Goal: Task Accomplishment & Management: Complete application form

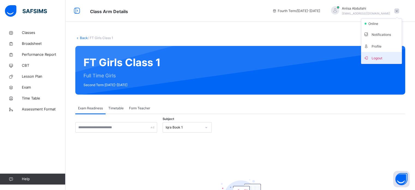
click at [388, 52] on li "Logout" at bounding box center [381, 58] width 40 height 12
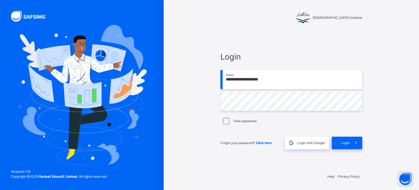
click at [388, 52] on div "**********" at bounding box center [291, 95] width 255 height 190
click at [321, 78] on input "**********" at bounding box center [291, 79] width 142 height 19
type input "**********"
click at [339, 142] on div "Login" at bounding box center [347, 142] width 31 height 13
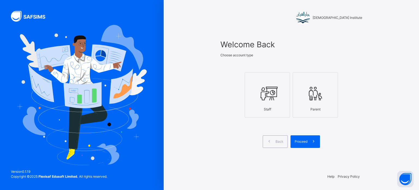
click at [282, 98] on div at bounding box center [267, 93] width 39 height 21
click at [298, 136] on div "Proceed" at bounding box center [305, 141] width 29 height 13
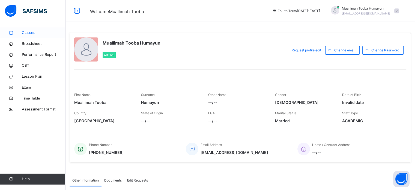
click at [55, 37] on link "Classes" at bounding box center [32, 32] width 65 height 11
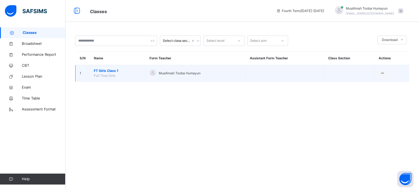
click at [112, 72] on span "FT Girls Class 1" at bounding box center [117, 70] width 47 height 5
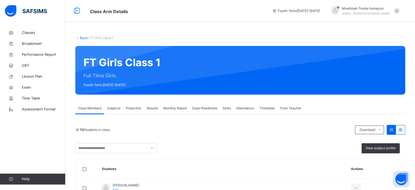
click at [133, 111] on div "Projection" at bounding box center [133, 108] width 21 height 11
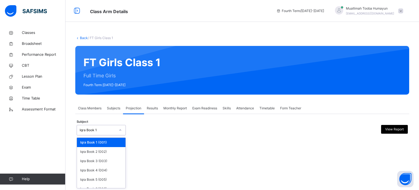
click at [89, 125] on div "Iqra Book 1" at bounding box center [101, 130] width 49 height 10
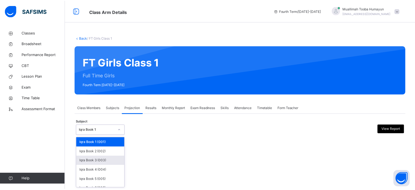
scroll to position [29, 0]
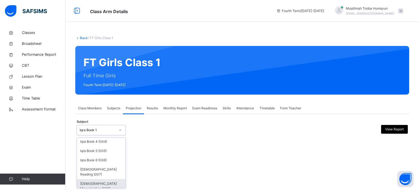
click at [101, 179] on div "[DEMOGRAPHIC_DATA] Memorisation (008)" at bounding box center [101, 186] width 49 height 14
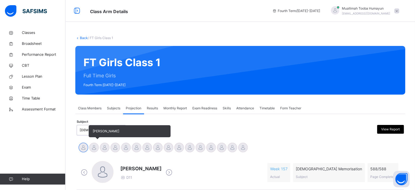
scroll to position [41, 0]
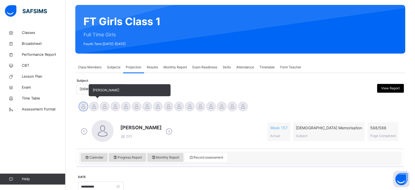
click at [96, 106] on div at bounding box center [94, 106] width 10 height 10
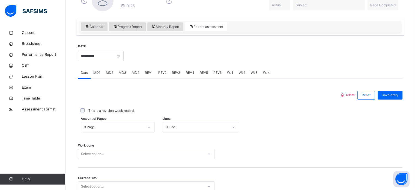
scroll to position [172, 0]
click at [252, 73] on span "WJ3" at bounding box center [254, 72] width 7 height 5
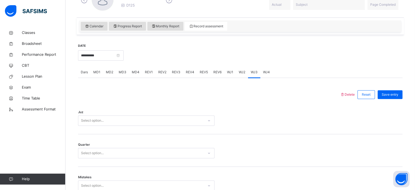
click at [220, 88] on div at bounding box center [209, 94] width 256 height 14
click at [84, 70] on span "Dars" at bounding box center [84, 72] width 7 height 5
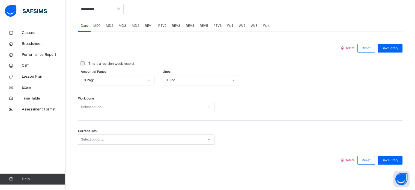
scroll to position [220, 0]
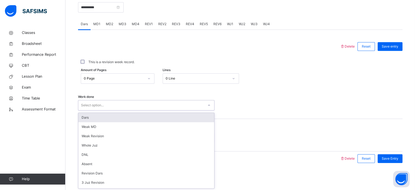
click at [140, 105] on div "Select option..." at bounding box center [140, 105] width 125 height 8
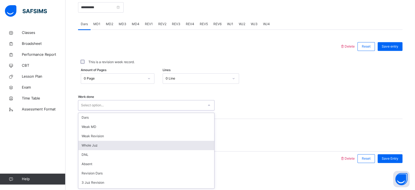
click at [141, 142] on div "Whole Juz" at bounding box center [146, 144] width 136 height 9
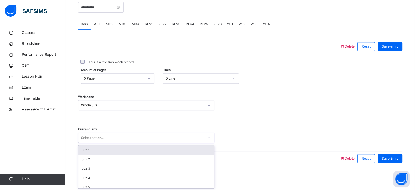
click at [122, 134] on div "Select option..." at bounding box center [140, 137] width 125 height 8
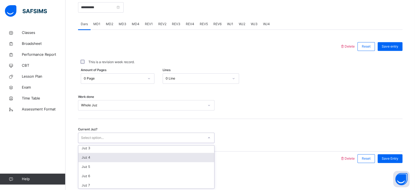
scroll to position [25, 0]
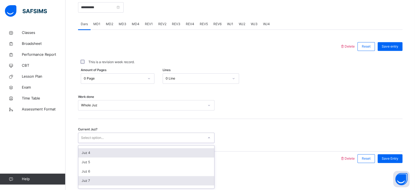
click at [125, 180] on div "Juz 7" at bounding box center [146, 180] width 136 height 9
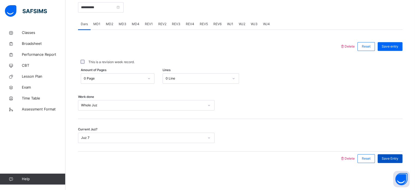
click at [388, 160] on div "Save Entry" at bounding box center [390, 158] width 25 height 9
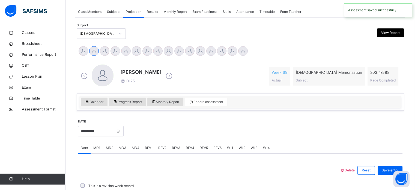
scroll to position [220, 0]
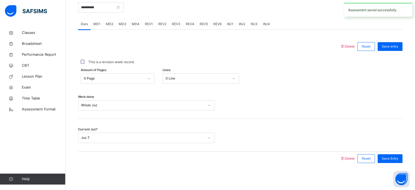
click at [149, 27] on div "REV1" at bounding box center [148, 24] width 13 height 11
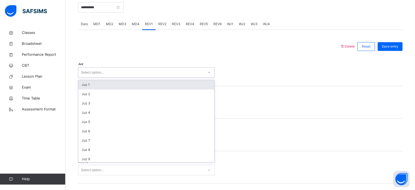
click at [89, 71] on div "Select option..." at bounding box center [92, 72] width 23 height 10
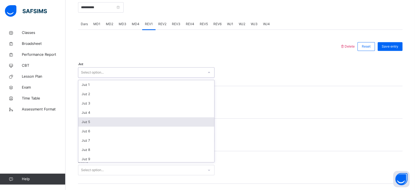
click at [101, 121] on div "Juz 5" at bounding box center [146, 121] width 136 height 9
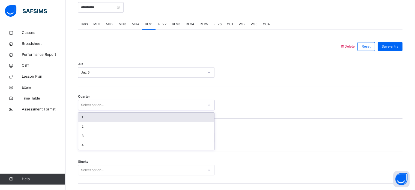
click at [95, 106] on div "Select option..." at bounding box center [92, 105] width 23 height 10
click at [94, 118] on div "1" at bounding box center [146, 116] width 136 height 9
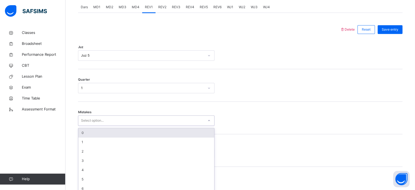
scroll to position [242, 0]
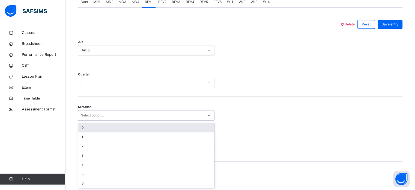
click at [91, 120] on div "option 0 focused, 1 of 7. 7 results available. Use Up and Down to choose option…" at bounding box center [146, 115] width 136 height 10
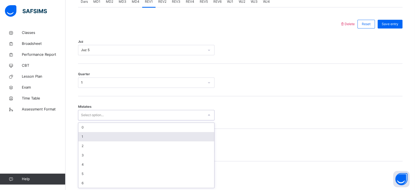
click at [94, 135] on div "1" at bounding box center [146, 136] width 136 height 9
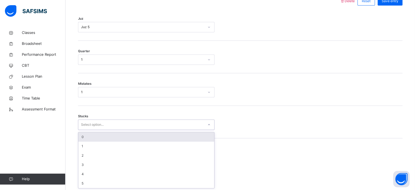
click at [82, 130] on div "option 0 focused, 1 of 6. 6 results available. Use Up and Down to choose option…" at bounding box center [146, 124] width 136 height 10
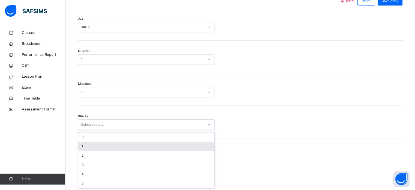
scroll to position [265, 0]
click at [82, 143] on div "1" at bounding box center [146, 145] width 136 height 9
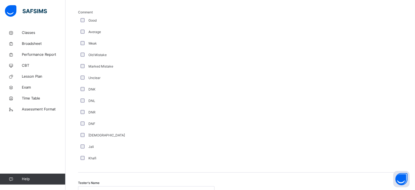
scroll to position [493, 0]
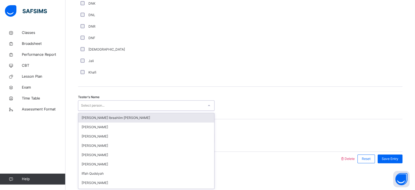
click at [89, 104] on div "Select person..." at bounding box center [92, 105] width 23 height 10
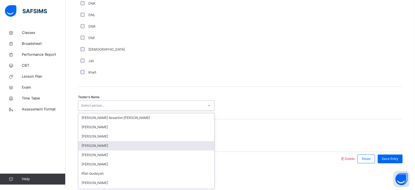
click at [130, 143] on div "[PERSON_NAME]" at bounding box center [146, 145] width 136 height 9
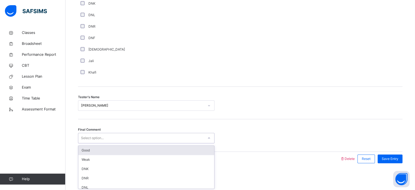
drag, startPoint x: 98, startPoint y: 136, endPoint x: 94, endPoint y: 151, distance: 16.3
click at [94, 143] on div "option Good focused, 1 of 6. 6 results available. Use Up and Down to choose opt…" at bounding box center [146, 138] width 136 height 10
click at [94, 151] on div "Good" at bounding box center [146, 149] width 136 height 9
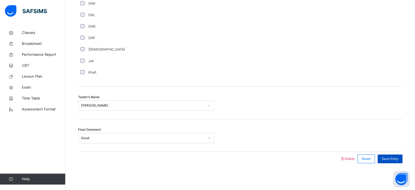
click at [396, 161] on div "Save Entry" at bounding box center [390, 158] width 25 height 9
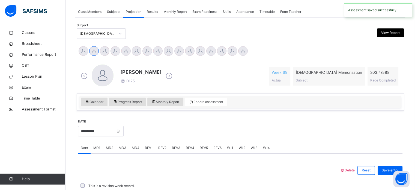
scroll to position [220, 0]
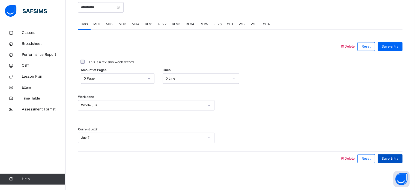
click at [390, 159] on span "Save Entry" at bounding box center [390, 158] width 17 height 5
click at [159, 24] on span "REV2" at bounding box center [162, 24] width 8 height 5
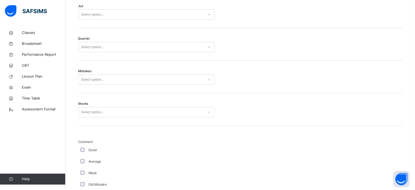
scroll to position [277, 0]
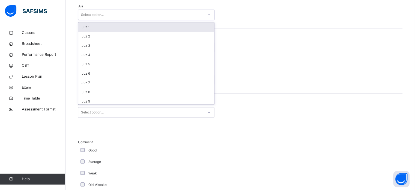
click at [130, 19] on div "Select option..." at bounding box center [146, 15] width 136 height 10
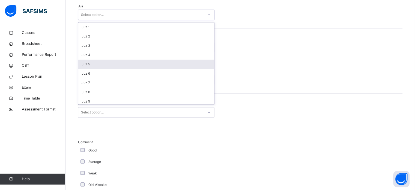
click at [115, 67] on div "Juz 5" at bounding box center [146, 63] width 136 height 9
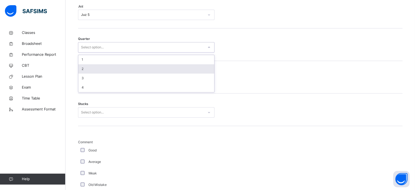
drag, startPoint x: 107, startPoint y: 49, endPoint x: 106, endPoint y: 69, distance: 19.4
click at [106, 52] on div "option 2 focused, 2 of 4. 4 results available. Use Up and Down to choose option…" at bounding box center [146, 47] width 136 height 10
click at [106, 69] on div "2" at bounding box center [146, 68] width 136 height 9
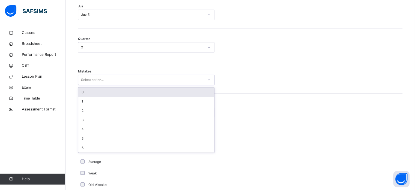
click at [95, 84] on div "Select option..." at bounding box center [146, 79] width 136 height 10
click at [95, 89] on div "0" at bounding box center [146, 91] width 136 height 9
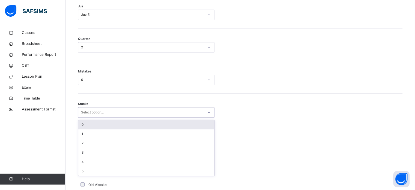
click at [91, 115] on div "Select option..." at bounding box center [92, 112] width 23 height 10
click at [91, 122] on div "0" at bounding box center [146, 124] width 136 height 9
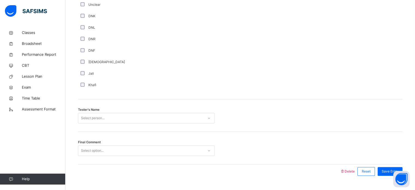
scroll to position [493, 0]
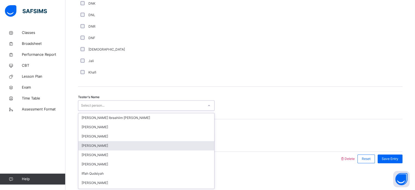
drag, startPoint x: 103, startPoint y: 107, endPoint x: 104, endPoint y: 143, distance: 36.9
click at [104, 110] on div "option Sara Tariq focused, 4 of 44. 44 results available. Use Up and Down to ch…" at bounding box center [146, 105] width 136 height 10
click at [104, 143] on div "[PERSON_NAME]" at bounding box center [146, 145] width 136 height 9
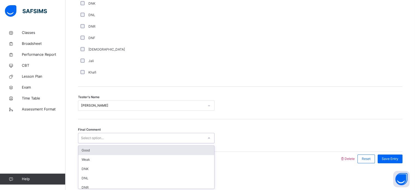
drag, startPoint x: 101, startPoint y: 136, endPoint x: 102, endPoint y: 151, distance: 14.2
click at [102, 143] on div "option Good focused, 1 of 6. 6 results available. Use Up and Down to choose opt…" at bounding box center [146, 138] width 136 height 10
click at [102, 151] on div "Good" at bounding box center [146, 149] width 136 height 9
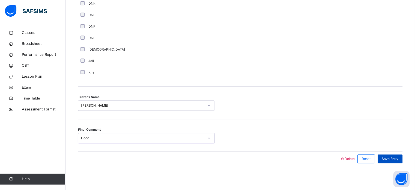
click at [391, 154] on div "Save Entry" at bounding box center [390, 158] width 25 height 9
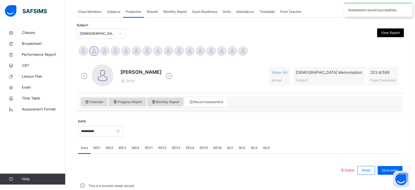
scroll to position [220, 0]
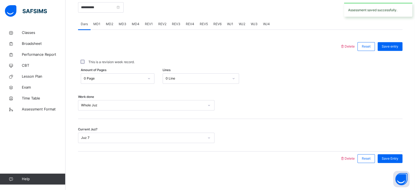
click at [231, 28] on div "WJ1" at bounding box center [230, 24] width 12 height 11
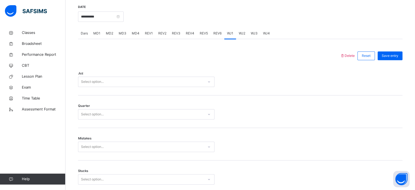
scroll to position [210, 0]
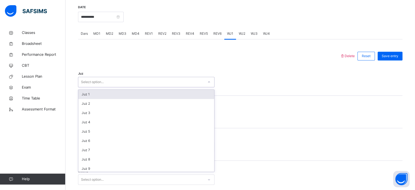
click at [120, 84] on div "Select option..." at bounding box center [140, 82] width 125 height 8
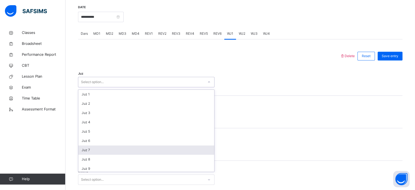
click at [130, 150] on div "Juz 7" at bounding box center [146, 149] width 136 height 9
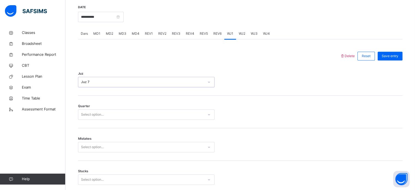
click at [108, 118] on div "Select option..." at bounding box center [140, 114] width 125 height 8
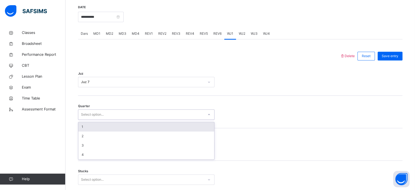
click at [107, 128] on div "1" at bounding box center [146, 126] width 136 height 9
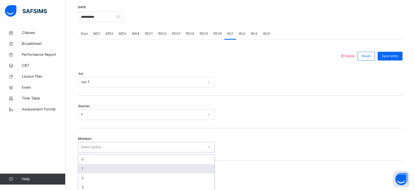
scroll to position [242, 0]
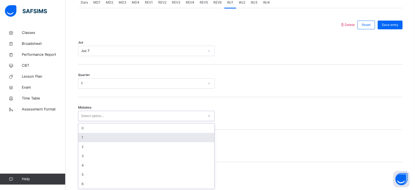
click at [105, 121] on div "option 1 focused, 2 of 7. 7 results available. Use Up and Down to choose option…" at bounding box center [146, 115] width 136 height 10
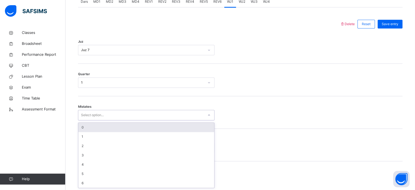
click at [97, 127] on div "0" at bounding box center [146, 126] width 136 height 9
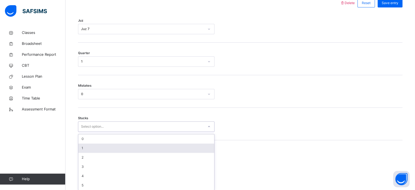
click at [95, 131] on div "option 1 focused, 2 of 6. 6 results available. Use Up and Down to choose option…" at bounding box center [146, 126] width 136 height 10
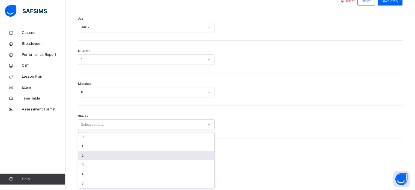
click at [99, 154] on div "2" at bounding box center [146, 155] width 136 height 9
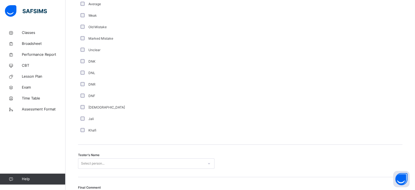
scroll to position [493, 0]
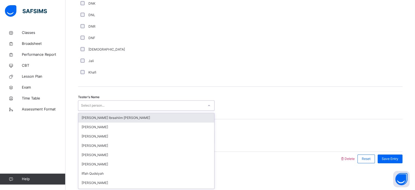
click at [97, 102] on div "Select person..." at bounding box center [92, 105] width 23 height 10
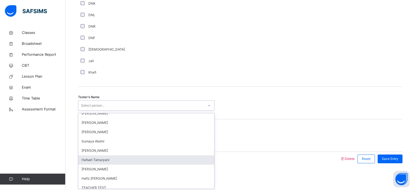
scroll to position [70, 0]
click at [109, 160] on div "Hafsah Tamuryani" at bounding box center [146, 159] width 136 height 9
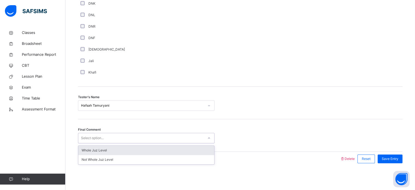
click at [172, 137] on div "Select option..." at bounding box center [140, 138] width 125 height 8
click at [159, 150] on div "Whole Juz Level" at bounding box center [146, 149] width 136 height 9
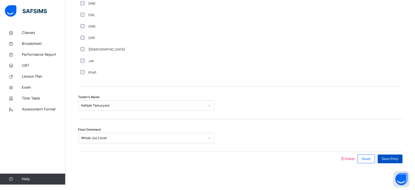
click at [382, 161] on div "Save Entry" at bounding box center [390, 158] width 25 height 9
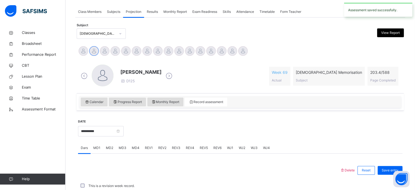
scroll to position [220, 0]
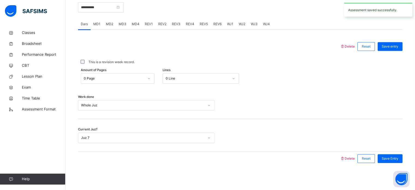
click at [251, 23] on span "WJ3" at bounding box center [254, 24] width 7 height 5
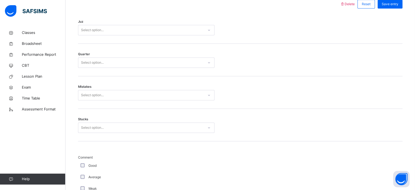
scroll to position [257, 0]
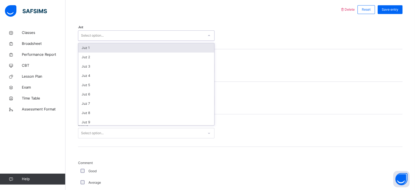
click at [120, 34] on div "Select option..." at bounding box center [140, 35] width 125 height 8
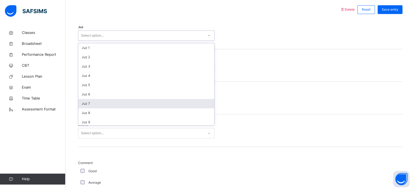
click at [128, 107] on div "Juz 7" at bounding box center [146, 103] width 136 height 9
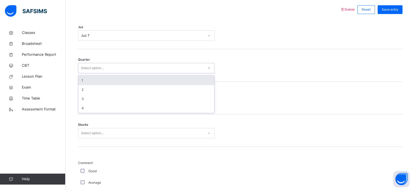
click at [100, 70] on div "Select option..." at bounding box center [92, 68] width 23 height 10
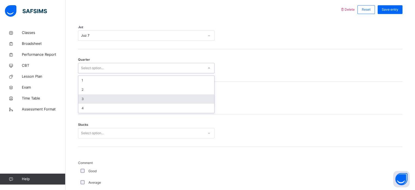
click at [105, 96] on div "3" at bounding box center [146, 98] width 136 height 9
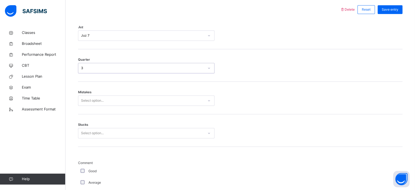
click at [95, 101] on div "Select option..." at bounding box center [92, 100] width 23 height 10
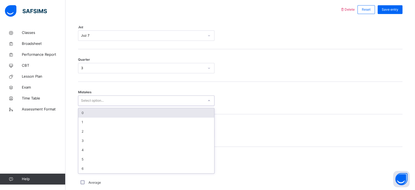
click at [111, 115] on div "0" at bounding box center [146, 112] width 136 height 9
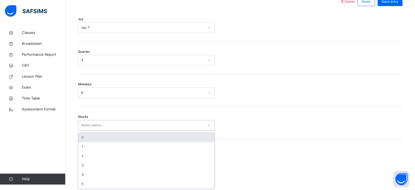
click at [112, 130] on div "option 0 focused, 1 of 6. 6 results available. Use Up and Down to choose option…" at bounding box center [146, 125] width 136 height 10
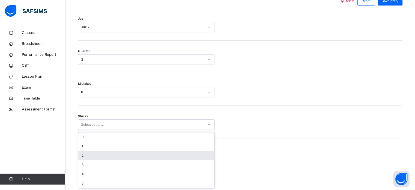
click at [114, 154] on div "2" at bounding box center [146, 155] width 136 height 9
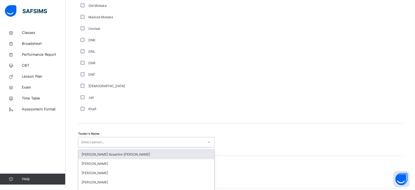
scroll to position [493, 0]
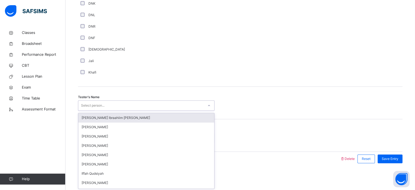
click at [96, 110] on div "option Fadumo Ibraahiim Abdullahi focused, 1 of 44. 44 results available. Use U…" at bounding box center [146, 105] width 136 height 10
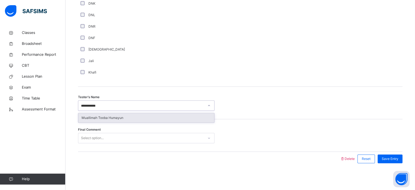
type input "*********"
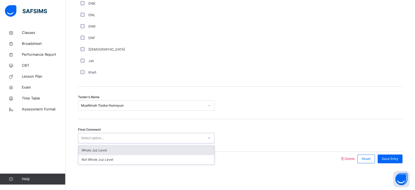
click at [187, 135] on div "Select option..." at bounding box center [140, 138] width 125 height 8
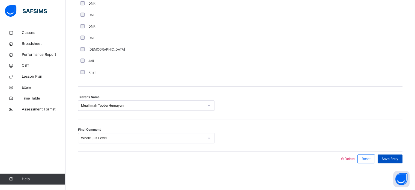
click at [391, 156] on span "Save Entry" at bounding box center [390, 158] width 17 height 5
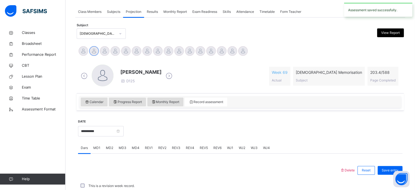
scroll to position [220, 0]
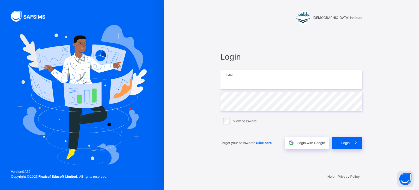
type input "**********"
click at [337, 141] on div "Login" at bounding box center [347, 142] width 31 height 13
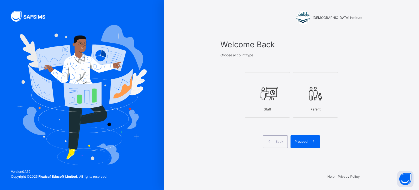
click at [281, 107] on div "Staff" at bounding box center [267, 109] width 39 height 10
click at [305, 136] on div "Proceed" at bounding box center [305, 141] width 29 height 13
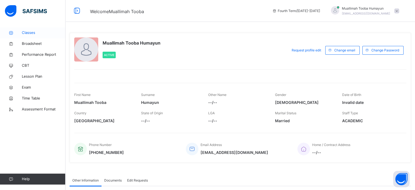
click at [53, 34] on span "Classes" at bounding box center [44, 32] width 44 height 5
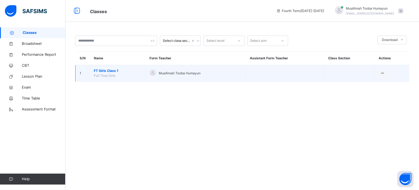
click at [98, 71] on span "FT Girls Class 1" at bounding box center [117, 70] width 47 height 5
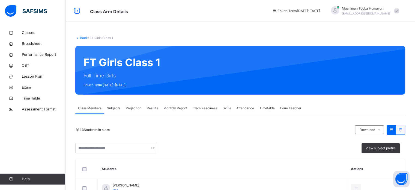
click at [132, 107] on span "Projection" at bounding box center [134, 108] width 16 height 5
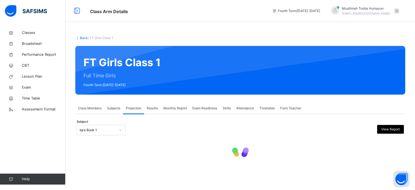
click at [132, 107] on span "Projection" at bounding box center [134, 108] width 16 height 5
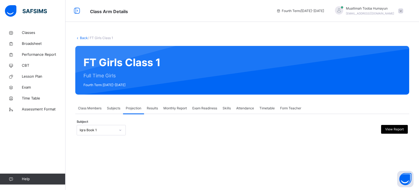
click at [109, 132] on div "Iqra Book 1" at bounding box center [98, 129] width 36 height 5
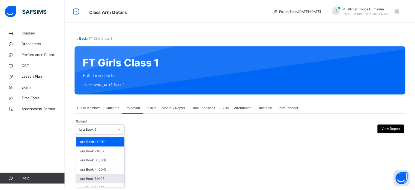
scroll to position [29, 0]
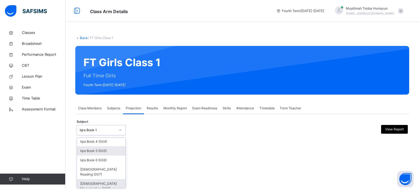
click at [105, 179] on div "[DEMOGRAPHIC_DATA] Memorisation (008)" at bounding box center [101, 186] width 49 height 14
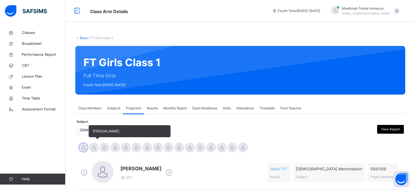
click at [91, 149] on div at bounding box center [94, 147] width 10 height 10
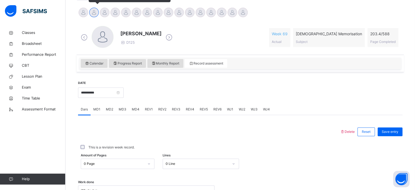
scroll to position [136, 0]
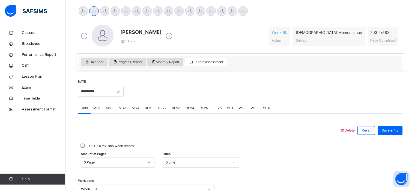
click at [265, 109] on span "WJ4" at bounding box center [266, 107] width 7 height 5
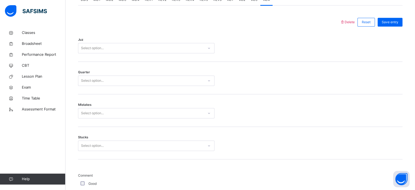
scroll to position [247, 0]
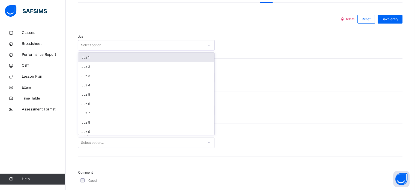
click at [117, 47] on div "Select option..." at bounding box center [140, 45] width 125 height 8
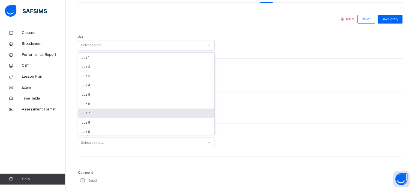
click at [120, 109] on div "Juz 7" at bounding box center [146, 112] width 136 height 9
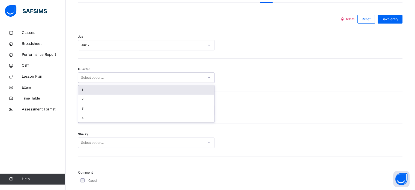
click at [110, 79] on div "Select option..." at bounding box center [140, 77] width 125 height 8
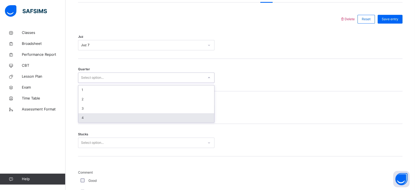
click at [112, 116] on div "4" at bounding box center [146, 117] width 136 height 9
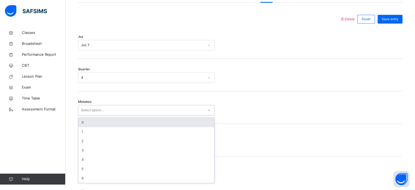
click at [107, 112] on div "Select option..." at bounding box center [140, 110] width 125 height 8
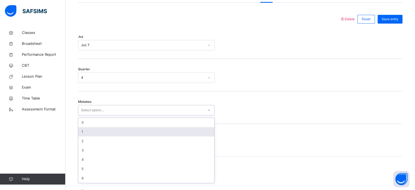
click at [106, 129] on div "1" at bounding box center [146, 131] width 136 height 9
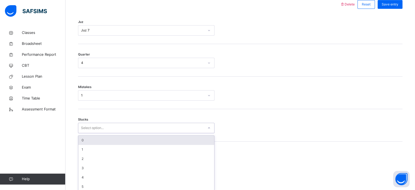
scroll to position [265, 0]
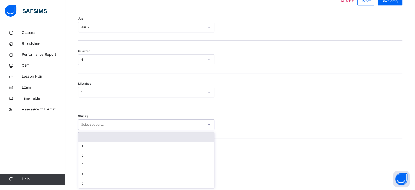
click at [102, 130] on div "option 0 focused, 1 of 6. 6 results available. Use Up and Down to choose option…" at bounding box center [146, 124] width 136 height 10
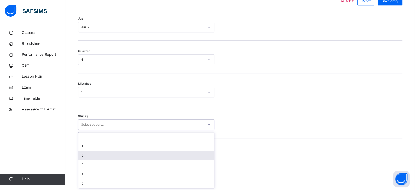
click at [106, 156] on div "2" at bounding box center [146, 155] width 136 height 9
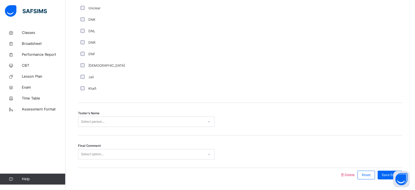
scroll to position [493, 0]
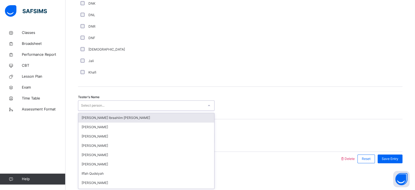
click at [94, 110] on div "option Fadumo Ibraahiim Abdullahi focused, 1 of 44. 44 results available. Use U…" at bounding box center [146, 105] width 136 height 10
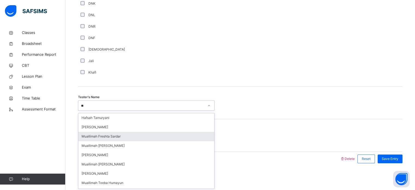
type input "*"
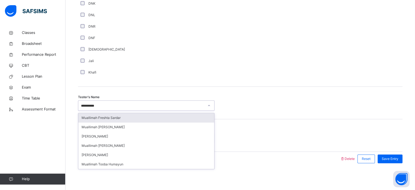
type input "**********"
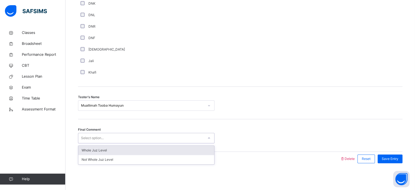
click at [204, 140] on div at bounding box center [209, 138] width 10 height 10
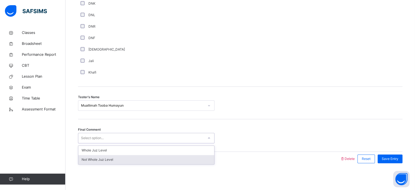
click at [197, 158] on div "Not Whole Juz Level" at bounding box center [146, 159] width 136 height 9
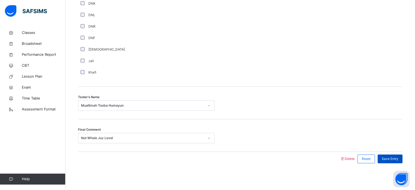
click at [398, 157] on span "Save Entry" at bounding box center [390, 158] width 17 height 5
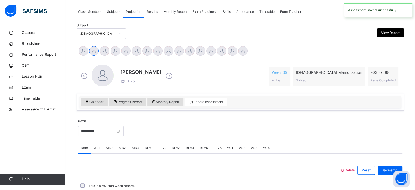
scroll to position [220, 0]
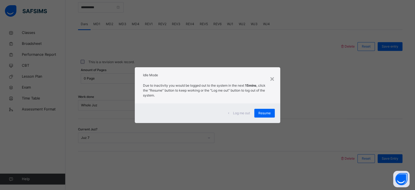
click at [275, 109] on div "Resume" at bounding box center [264, 113] width 20 height 9
click at [266, 116] on div "Work done Whole Juz" at bounding box center [240, 102] width 324 height 32
click at [271, 111] on div "Work done Whole Juz" at bounding box center [240, 102] width 324 height 32
click at [264, 116] on div "Resume" at bounding box center [264, 113] width 20 height 9
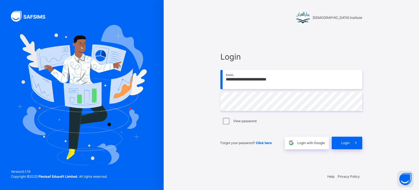
click at [0, 113] on div at bounding box center [82, 95] width 164 height 190
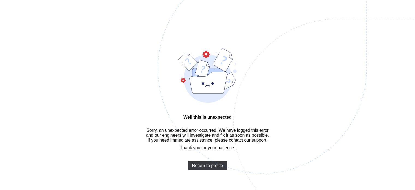
click at [211, 167] on img at bounding box center [300, 96] width 285 height 264
drag, startPoint x: 211, startPoint y: 167, endPoint x: 235, endPoint y: -33, distance: 201.2
click at [235, 0] on html "Well this is unexpected Sorry, an unexpected error occurred. We have logged thi…" at bounding box center [207, 103] width 415 height 206
click at [208, 167] on span "Return to profile" at bounding box center [207, 165] width 31 height 5
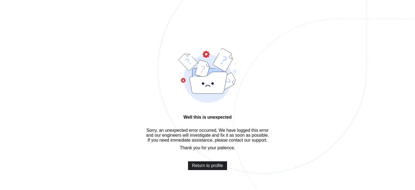
click at [208, 167] on span "Return to profile" at bounding box center [207, 165] width 31 height 5
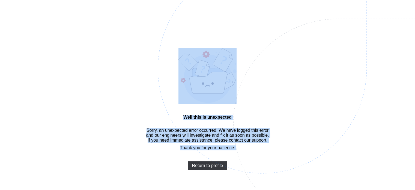
scroll to position [16, 0]
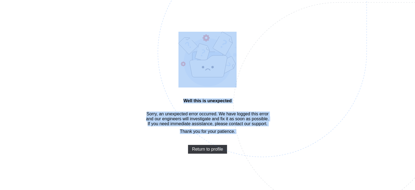
drag, startPoint x: 208, startPoint y: 167, endPoint x: 204, endPoint y: 190, distance: 22.9
click at [204, 189] on html "Well this is unexpected Sorry, an unexpected error occurred. We have logged thi…" at bounding box center [207, 87] width 415 height 206
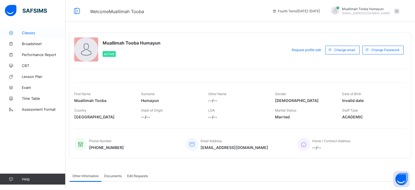
click at [30, 34] on span "Classes" at bounding box center [44, 33] width 44 height 4
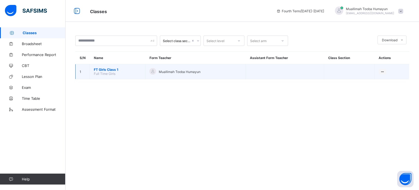
click at [99, 73] on span "Full Time Girls" at bounding box center [105, 73] width 22 height 4
click at [95, 67] on td "FT Girls Class 1 Full Time Girls" at bounding box center [118, 71] width 56 height 15
click at [99, 67] on span "FT Girls Class 1" at bounding box center [117, 69] width 47 height 4
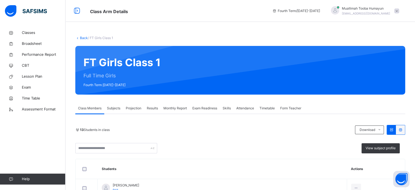
scroll to position [25, 0]
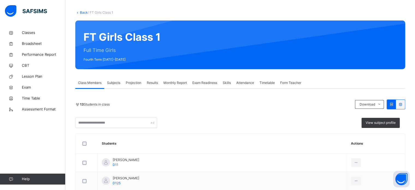
click at [113, 84] on span "Subjects" at bounding box center [113, 82] width 13 height 5
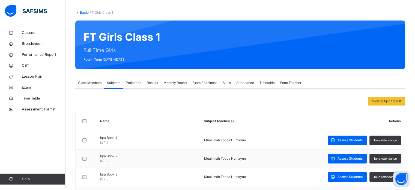
click at [136, 84] on span "Projection" at bounding box center [134, 82] width 16 height 5
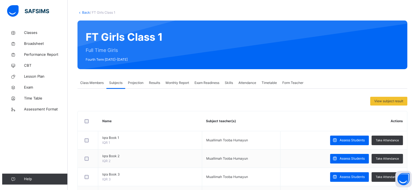
scroll to position [0, 0]
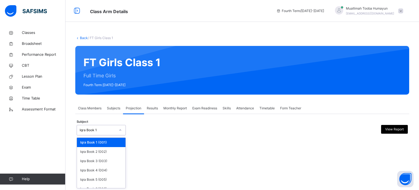
click at [80, 128] on div "Iqra Book 1" at bounding box center [98, 129] width 36 height 5
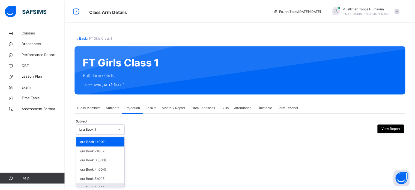
scroll to position [29, 0]
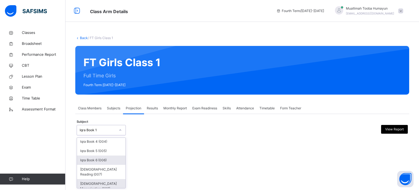
click at [83, 181] on div "[DEMOGRAPHIC_DATA] Memorisation (008)" at bounding box center [101, 186] width 49 height 14
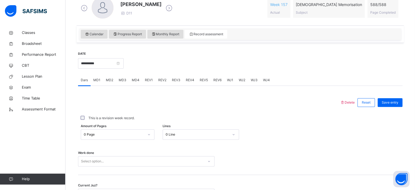
scroll to position [165, 0]
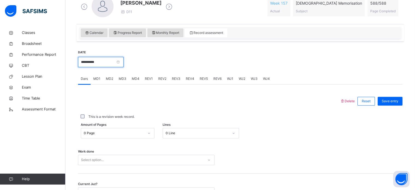
click at [120, 62] on input "**********" at bounding box center [101, 62] width 46 height 10
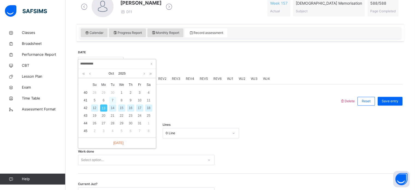
click at [110, 103] on div "7" at bounding box center [112, 100] width 7 height 7
type input "**********"
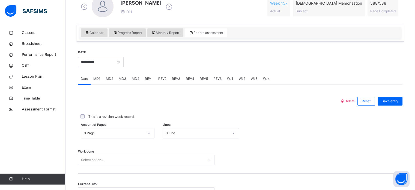
click at [86, 133] on div "0 Page" at bounding box center [118, 133] width 74 height 10
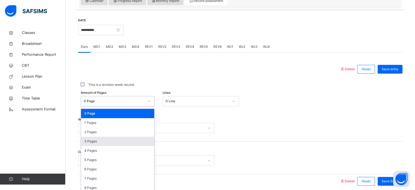
scroll to position [200, 0]
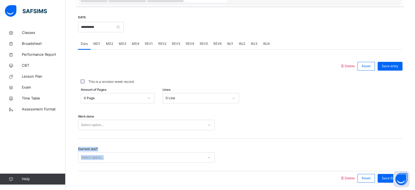
drag, startPoint x: 219, startPoint y: 140, endPoint x: 160, endPoint y: 130, distance: 60.2
click at [160, 130] on div "Delete Reset Save entry This is a revision week record. Amount of Pages 0 Page …" at bounding box center [240, 122] width 324 height 126
click at [160, 130] on div "Work done Select option..." at bounding box center [240, 122] width 324 height 32
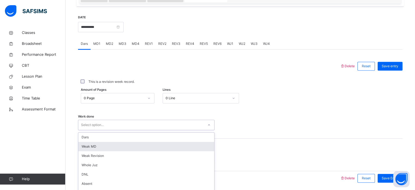
scroll to position [220, 0]
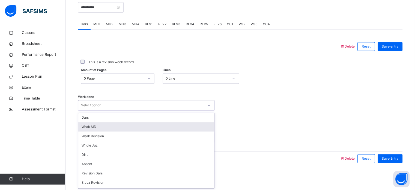
click at [159, 110] on div "option [PERSON_NAME] MD focused, 2 of 14. 14 results available. Use Up and Down…" at bounding box center [146, 105] width 136 height 10
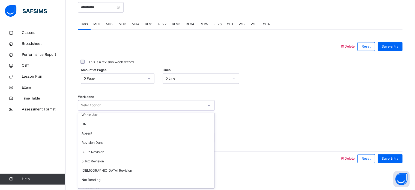
scroll to position [55, 0]
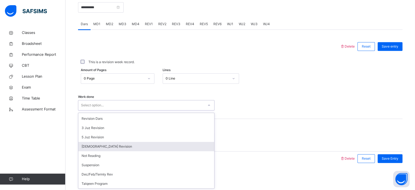
click at [82, 146] on div "[DEMOGRAPHIC_DATA] Revision" at bounding box center [146, 146] width 136 height 9
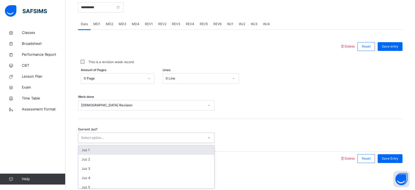
click at [87, 134] on div "Select option..." at bounding box center [92, 137] width 23 height 10
type input "*"
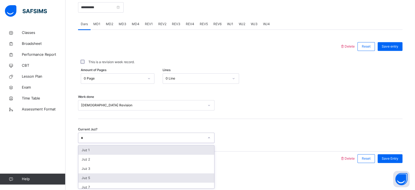
click at [85, 178] on div "Juz 5" at bounding box center [146, 177] width 136 height 9
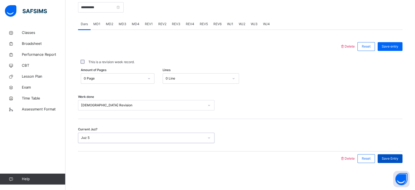
click at [394, 159] on span "Save Entry" at bounding box center [390, 158] width 17 height 5
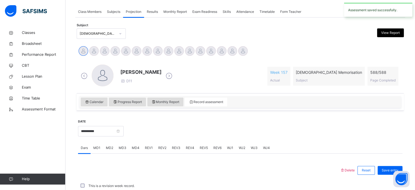
scroll to position [220, 0]
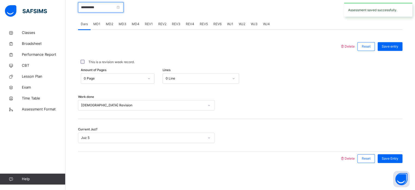
click at [116, 10] on input "**********" at bounding box center [101, 7] width 46 height 10
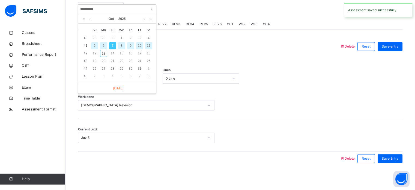
click at [123, 44] on div "8" at bounding box center [121, 45] width 7 height 7
type input "**********"
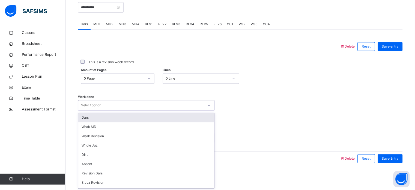
click at [103, 102] on div "Select option..." at bounding box center [92, 105] width 23 height 10
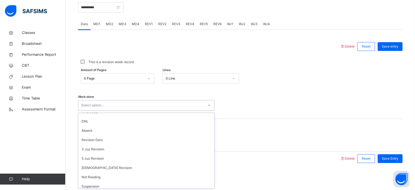
scroll to position [55, 0]
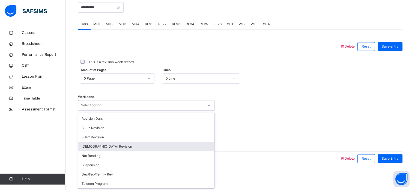
click at [88, 148] on div "[DEMOGRAPHIC_DATA] Revision" at bounding box center [146, 146] width 136 height 9
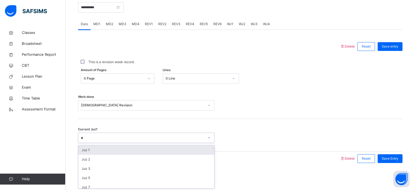
type input "*"
click at [402, 162] on div "Save Entry" at bounding box center [390, 158] width 25 height 9
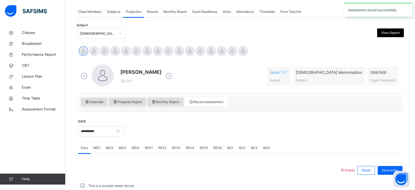
scroll to position [220, 0]
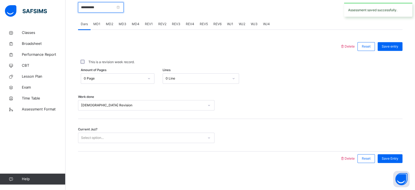
click at [104, 11] on input "**********" at bounding box center [101, 7] width 46 height 10
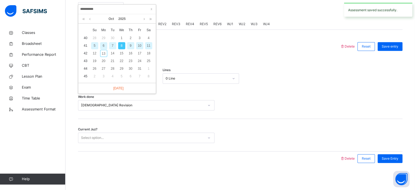
click at [129, 43] on div "9" at bounding box center [130, 45] width 7 height 7
type input "**********"
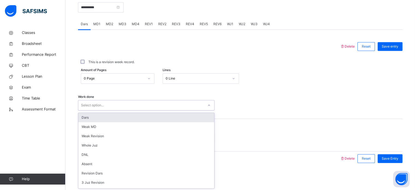
click at [108, 104] on div "Select option..." at bounding box center [140, 105] width 125 height 8
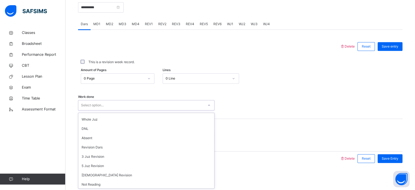
scroll to position [29, 0]
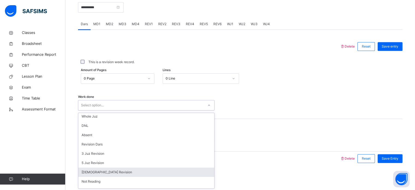
click at [82, 175] on div "[DEMOGRAPHIC_DATA] Revision" at bounding box center [146, 171] width 136 height 9
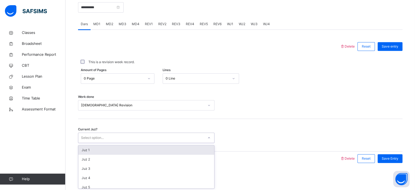
type input "*"
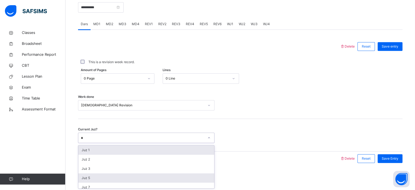
click at [83, 177] on div "Juz 5" at bounding box center [146, 177] width 136 height 9
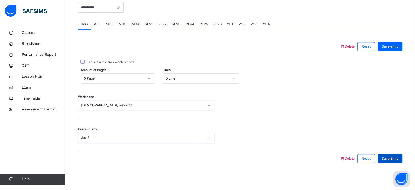
click at [397, 158] on span "Save Entry" at bounding box center [390, 158] width 17 height 5
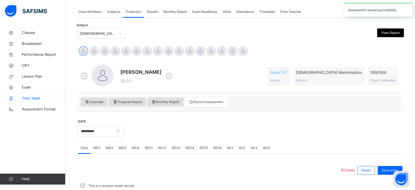
scroll to position [220, 0]
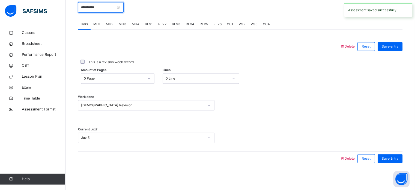
click at [93, 6] on input "**********" at bounding box center [101, 7] width 46 height 10
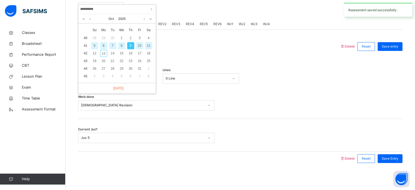
click at [138, 43] on div "10" at bounding box center [139, 45] width 7 height 7
type input "**********"
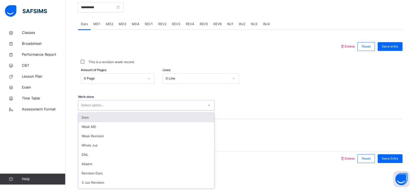
click at [124, 102] on div "Select option..." at bounding box center [140, 105] width 125 height 8
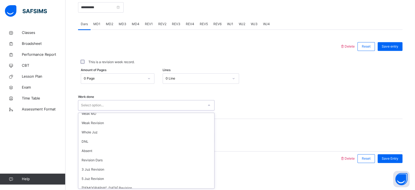
scroll to position [14, 0]
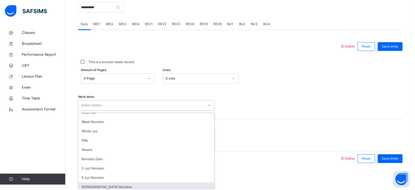
click at [86, 186] on div "[DEMOGRAPHIC_DATA] Revision" at bounding box center [146, 186] width 136 height 9
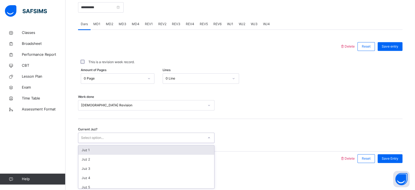
type input "*"
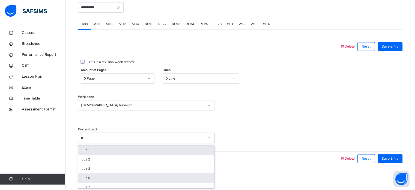
click at [85, 178] on div "Juz 5" at bounding box center [146, 177] width 136 height 9
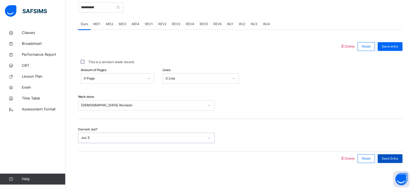
click at [391, 161] on div "Save Entry" at bounding box center [390, 158] width 25 height 9
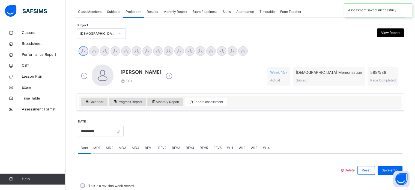
scroll to position [220, 0]
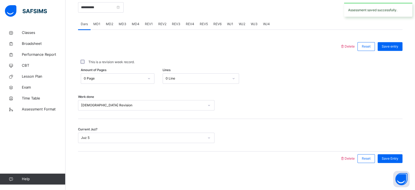
drag, startPoint x: 391, startPoint y: 161, endPoint x: 101, endPoint y: -13, distance: 337.8
click at [101, 3] on input "**********" at bounding box center [101, 7] width 46 height 10
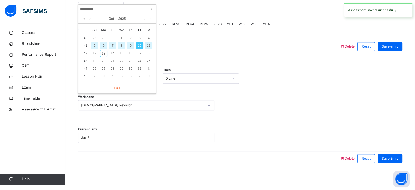
click at [150, 44] on div "11" at bounding box center [148, 45] width 7 height 7
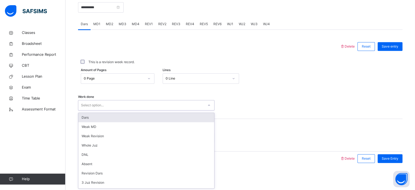
click at [112, 108] on div "Select option..." at bounding box center [140, 105] width 125 height 8
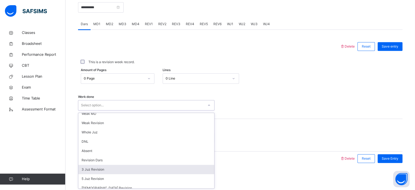
scroll to position [14, 0]
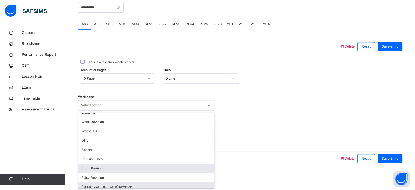
click at [117, 182] on div "[DEMOGRAPHIC_DATA] Revision" at bounding box center [146, 186] width 136 height 9
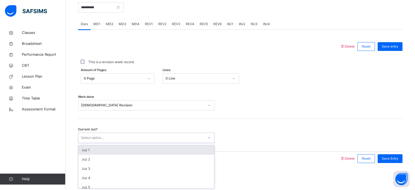
click at [86, 183] on div "Juz 5" at bounding box center [146, 186] width 136 height 9
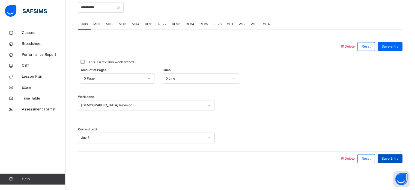
click at [392, 158] on span "Save Entry" at bounding box center [390, 158] width 17 height 5
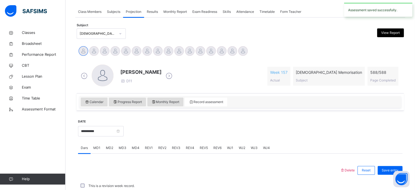
scroll to position [220, 0]
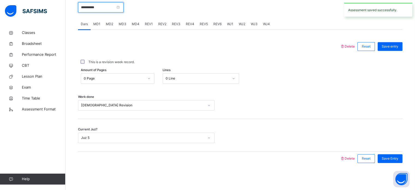
click at [83, 10] on input "**********" at bounding box center [101, 7] width 46 height 10
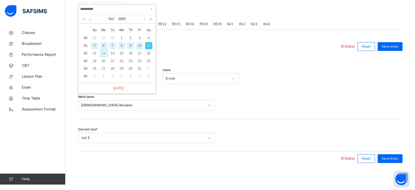
click at [100, 52] on div "13" at bounding box center [103, 53] width 7 height 7
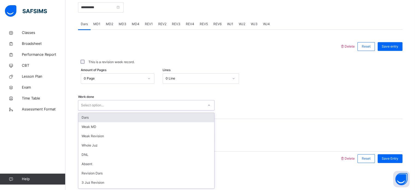
click at [100, 110] on div "option Dars focused, 1 of 14. 14 results available. Use Up and Down to choose o…" at bounding box center [146, 105] width 136 height 10
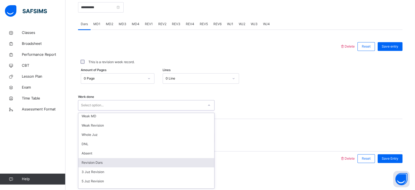
scroll to position [14, 0]
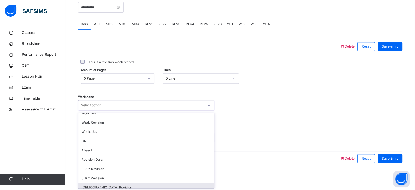
click at [91, 183] on div "[DEMOGRAPHIC_DATA] Revision" at bounding box center [146, 187] width 136 height 9
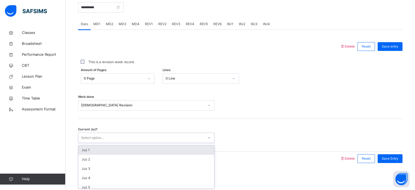
click at [89, 137] on div "Select option..." at bounding box center [92, 137] width 23 height 10
click at [97, 186] on div "Juz 5" at bounding box center [146, 186] width 136 height 9
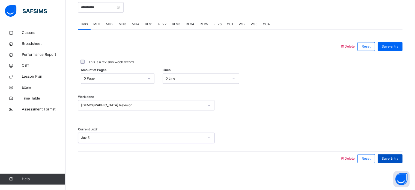
click at [396, 160] on span "Save Entry" at bounding box center [390, 158] width 17 height 5
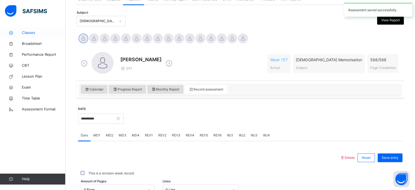
scroll to position [109, 0]
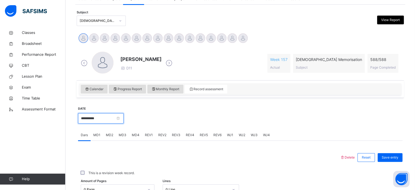
click at [87, 115] on input "**********" at bounding box center [101, 118] width 46 height 10
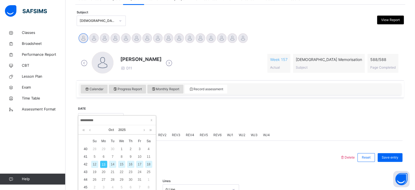
click at [87, 115] on div "**********" at bounding box center [117, 159] width 78 height 89
click at [91, 128] on link at bounding box center [90, 129] width 4 height 9
click at [104, 171] on div "22" at bounding box center [103, 171] width 7 height 7
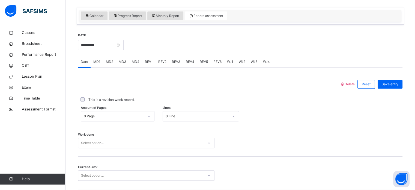
scroll to position [181, 0]
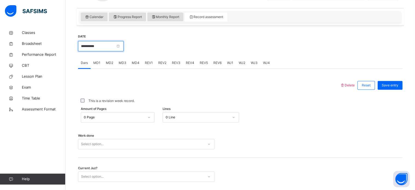
click at [100, 49] on input "**********" at bounding box center [101, 46] width 46 height 10
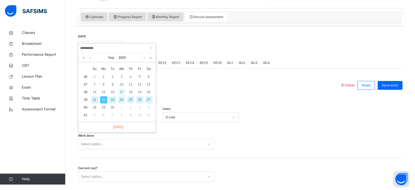
click at [123, 91] on div "17" at bounding box center [121, 91] width 7 height 7
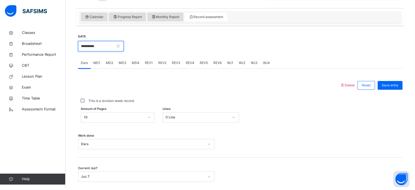
click at [116, 49] on input "**********" at bounding box center [101, 46] width 46 height 10
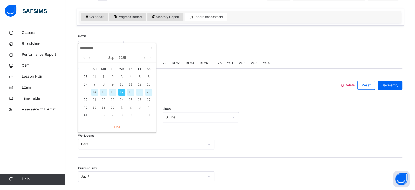
click at [128, 92] on div "18" at bounding box center [130, 91] width 7 height 7
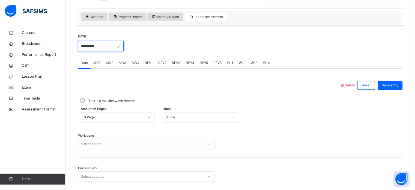
click at [110, 42] on input "**********" at bounding box center [101, 46] width 46 height 10
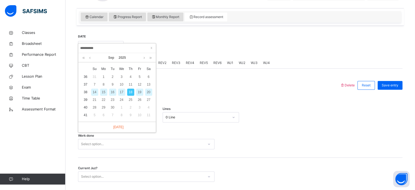
click at [138, 92] on div "19" at bounding box center [139, 91] width 7 height 7
type input "**********"
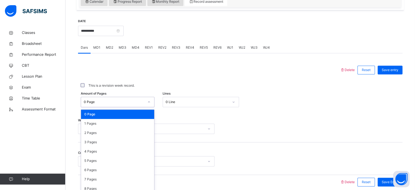
click at [112, 107] on div "option 0 Page focused, 1 of 589. 589 results available. Use Up and Down to choo…" at bounding box center [118, 102] width 74 height 10
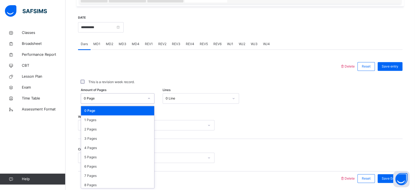
scroll to position [200, 0]
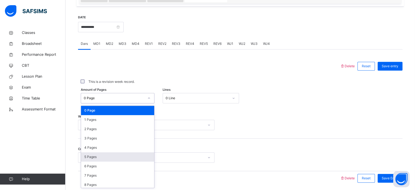
click at [101, 157] on div "5 Pages" at bounding box center [117, 156] width 73 height 9
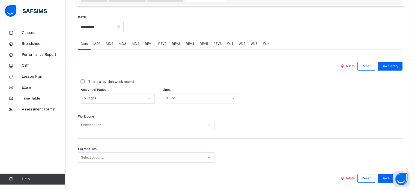
scroll to position [220, 0]
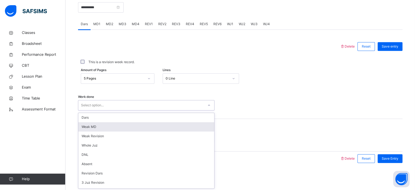
click at [99, 110] on div "option [PERSON_NAME] MD focused, 2 of 14. 14 results available. Use Up and Down…" at bounding box center [146, 105] width 136 height 10
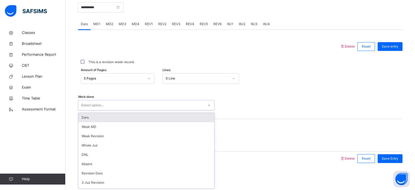
click at [97, 119] on div "Dars" at bounding box center [146, 117] width 136 height 9
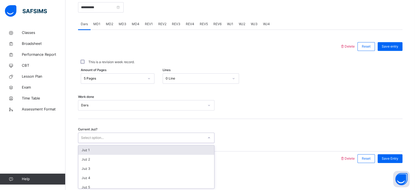
click at [94, 136] on div "Select option..." at bounding box center [92, 137] width 23 height 10
type input "*"
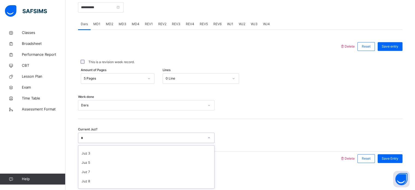
scroll to position [16, 0]
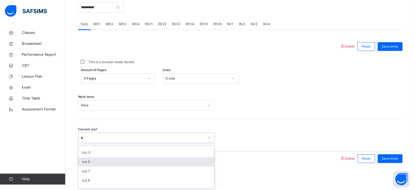
click at [90, 162] on div "Juz 5" at bounding box center [146, 161] width 136 height 9
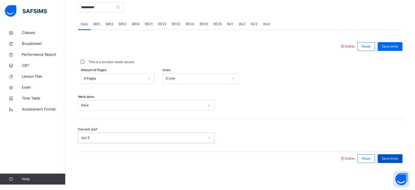
click at [388, 161] on div "Save Entry" at bounding box center [390, 158] width 25 height 9
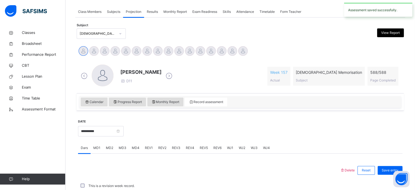
scroll to position [220, 0]
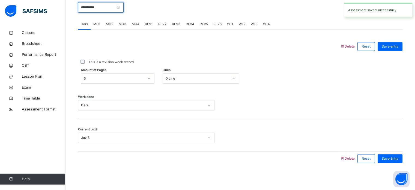
click at [100, 11] on input "**********" at bounding box center [101, 7] width 46 height 10
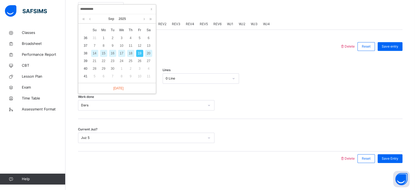
click at [141, 52] on div "19" at bounding box center [139, 53] width 7 height 7
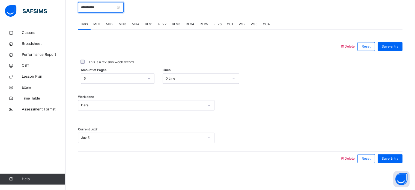
click at [115, 8] on input "**********" at bounding box center [101, 7] width 46 height 10
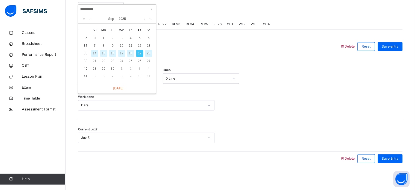
click at [149, 55] on div "20" at bounding box center [148, 53] width 7 height 7
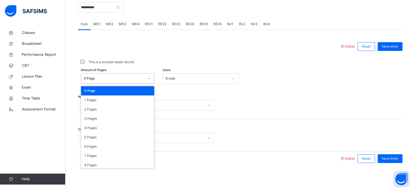
click at [105, 78] on div "0 Page" at bounding box center [114, 78] width 61 height 5
click at [87, 140] on div "5 Pages" at bounding box center [117, 136] width 73 height 9
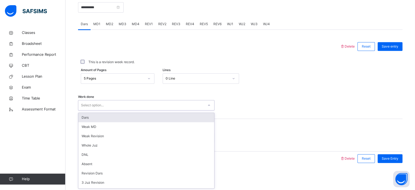
click at [101, 103] on div "Select option..." at bounding box center [92, 105] width 23 height 10
click at [93, 114] on div "Dars" at bounding box center [146, 117] width 136 height 9
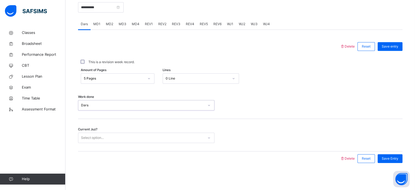
click at [92, 136] on div "Select option..." at bounding box center [92, 137] width 23 height 10
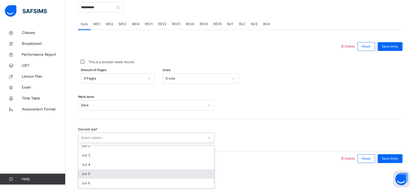
scroll to position [17, 0]
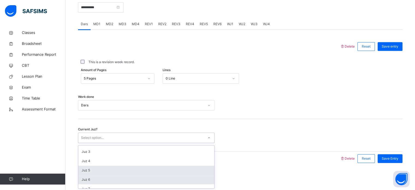
click at [86, 181] on div "Juz 6" at bounding box center [146, 179] width 136 height 9
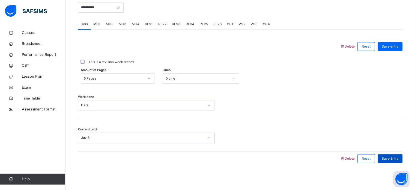
click at [394, 157] on span "Save Entry" at bounding box center [390, 158] width 17 height 5
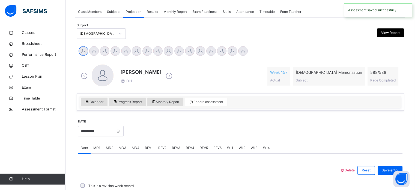
scroll to position [220, 0]
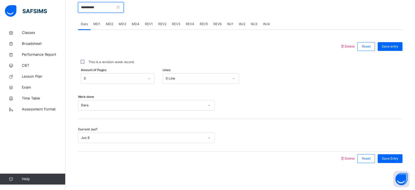
click at [105, 6] on input "**********" at bounding box center [101, 7] width 46 height 10
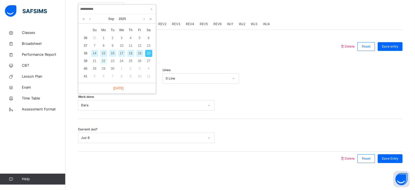
click at [101, 61] on div "22" at bounding box center [103, 60] width 7 height 7
type input "**********"
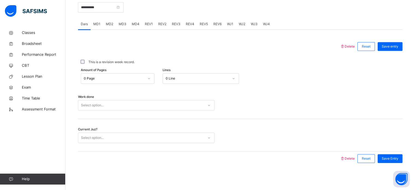
click at [143, 87] on div "Work done Select option..." at bounding box center [240, 102] width 324 height 32
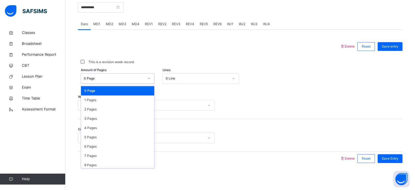
click at [136, 83] on div "0 Page" at bounding box center [118, 78] width 74 height 10
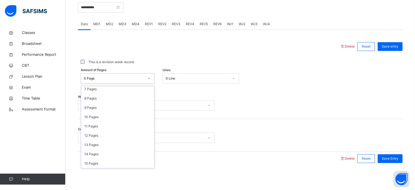
scroll to position [67, 0]
click at [88, 163] on div "15 Pages" at bounding box center [117, 162] width 73 height 9
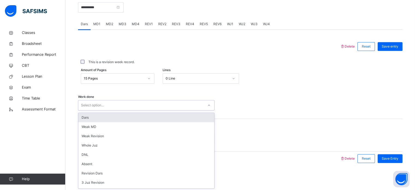
click at [85, 117] on div "Dars" at bounding box center [146, 117] width 136 height 9
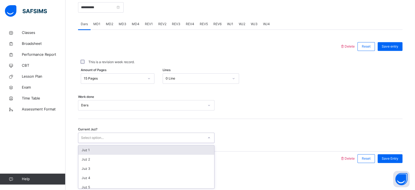
type input "*"
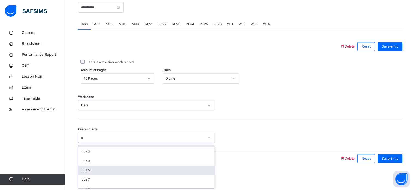
click at [87, 172] on div "Juz 5" at bounding box center [146, 169] width 136 height 9
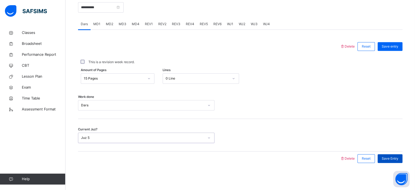
click at [394, 162] on div "Save Entry" at bounding box center [390, 158] width 25 height 9
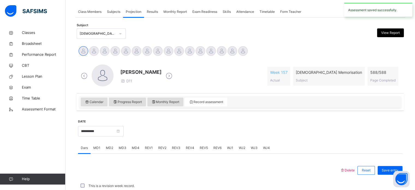
scroll to position [220, 0]
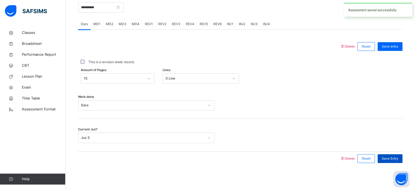
click at [390, 155] on div "Save Entry" at bounding box center [390, 158] width 25 height 9
click at [104, 11] on input "**********" at bounding box center [101, 7] width 46 height 10
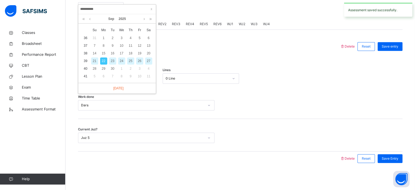
click at [112, 60] on div "23" at bounding box center [112, 60] width 7 height 7
type input "**********"
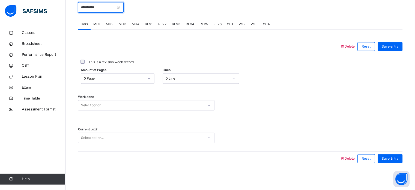
click at [89, 5] on input "**********" at bounding box center [101, 7] width 46 height 10
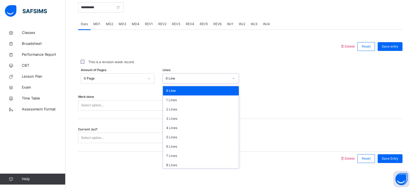
click at [202, 73] on div "0 Line" at bounding box center [201, 78] width 76 height 10
click at [131, 85] on div "Amount of Pages 0 Page Lines option 0 Line focused, 1 of 16. 16 results availab…" at bounding box center [240, 78] width 324 height 16
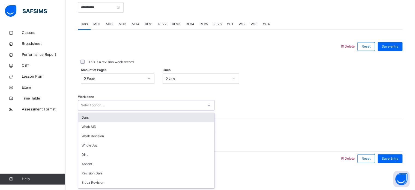
click at [123, 104] on div "Select option..." at bounding box center [140, 105] width 125 height 8
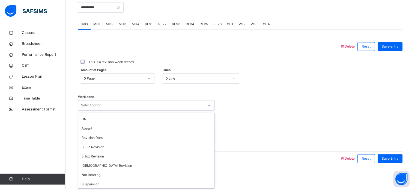
scroll to position [55, 0]
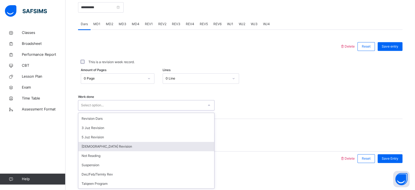
click at [113, 148] on div "[DEMOGRAPHIC_DATA] Revision" at bounding box center [146, 146] width 136 height 9
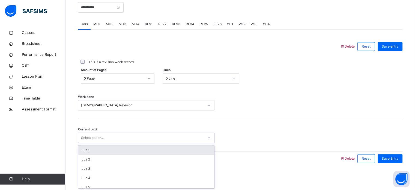
type input "*"
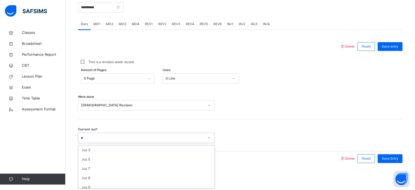
scroll to position [22, 0]
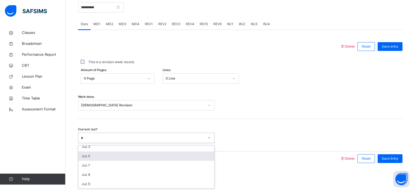
click at [84, 158] on div "Juz 5" at bounding box center [146, 155] width 136 height 9
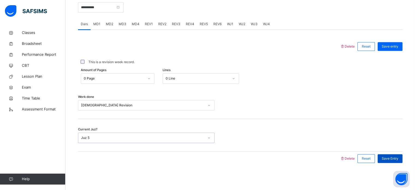
click at [396, 159] on span "Save Entry" at bounding box center [390, 158] width 17 height 5
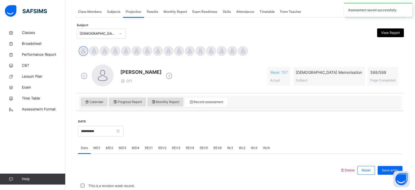
scroll to position [220, 0]
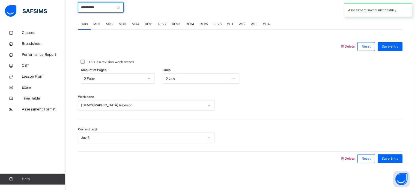
click at [96, 10] on input "**********" at bounding box center [101, 7] width 46 height 10
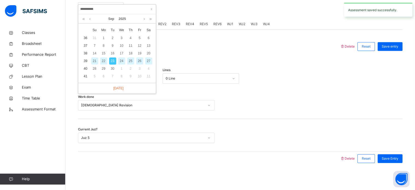
click at [118, 62] on div "24" at bounding box center [121, 60] width 7 height 7
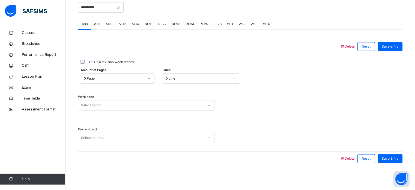
click at [118, 100] on div "Select option..." at bounding box center [146, 105] width 136 height 10
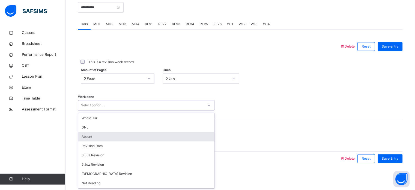
scroll to position [55, 0]
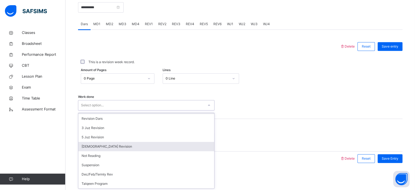
click at [84, 149] on div "[DEMOGRAPHIC_DATA] Revision" at bounding box center [146, 146] width 136 height 9
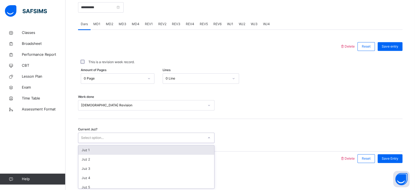
click at [90, 183] on div "Juz 5" at bounding box center [146, 186] width 136 height 9
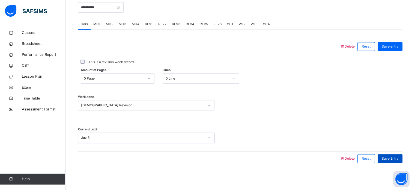
click at [398, 157] on span "Save Entry" at bounding box center [390, 158] width 17 height 5
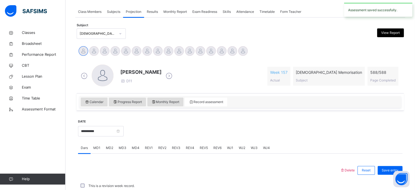
scroll to position [220, 0]
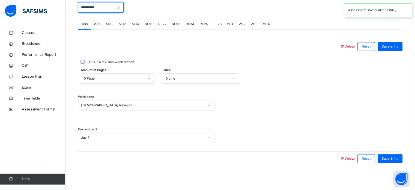
click at [112, 5] on input "**********" at bounding box center [101, 7] width 46 height 10
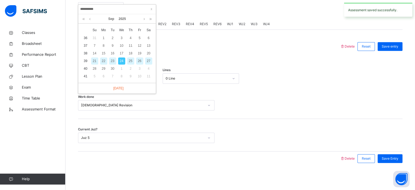
click at [132, 58] on div "25" at bounding box center [130, 60] width 7 height 7
type input "**********"
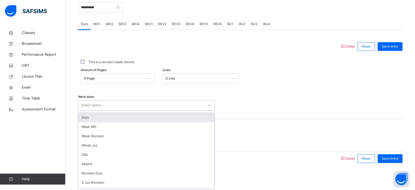
click at [122, 106] on div "Select option..." at bounding box center [140, 105] width 125 height 8
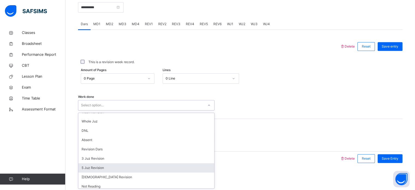
scroll to position [55, 0]
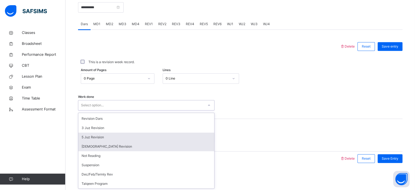
click at [82, 147] on div "[DEMOGRAPHIC_DATA] Revision" at bounding box center [146, 146] width 136 height 9
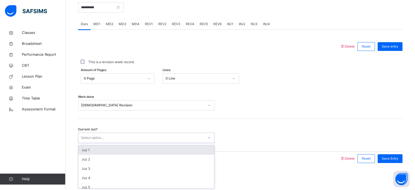
type input "*"
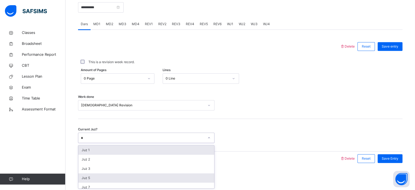
click at [88, 180] on div "Juz 5" at bounding box center [146, 177] width 136 height 9
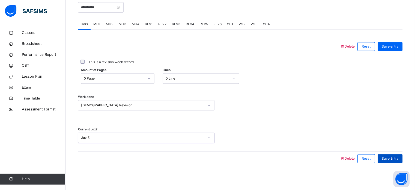
click at [395, 156] on span "Save Entry" at bounding box center [390, 158] width 17 height 5
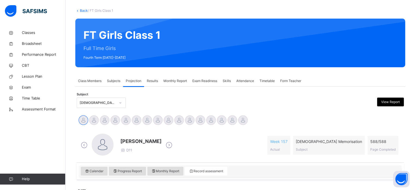
scroll to position [22, 0]
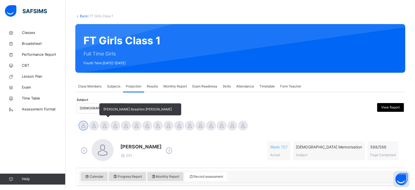
click at [106, 127] on div at bounding box center [105, 126] width 10 height 10
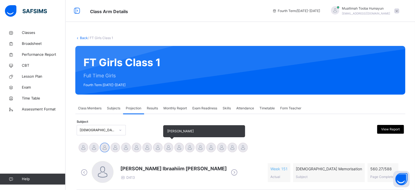
click at [167, 149] on div at bounding box center [169, 147] width 10 height 10
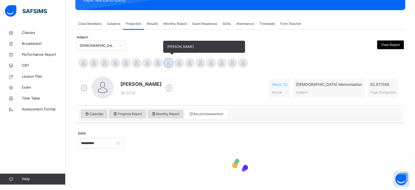
scroll to position [96, 0]
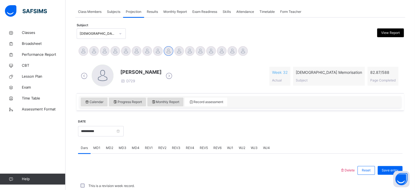
click at [121, 149] on span "MD3" at bounding box center [123, 147] width 8 height 5
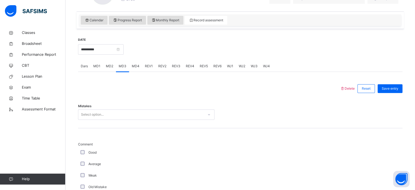
scroll to position [213, 0]
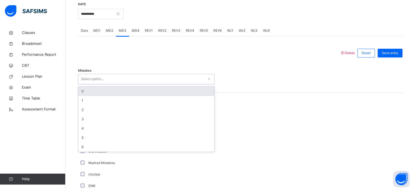
click at [155, 94] on div "0" at bounding box center [146, 90] width 136 height 9
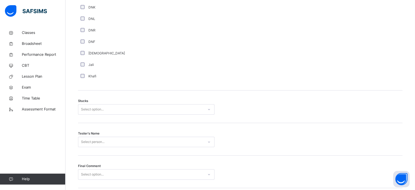
scroll to position [428, 0]
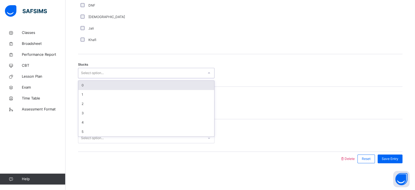
click at [115, 85] on div "0" at bounding box center [146, 84] width 136 height 9
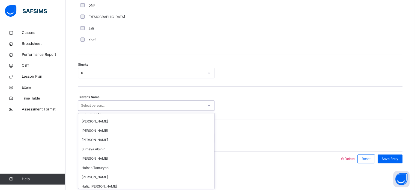
scroll to position [62, 0]
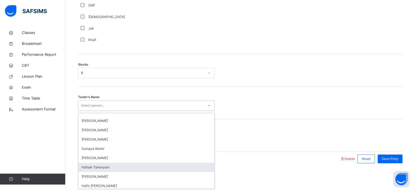
click at [112, 165] on div "Hafsah Tamuryani" at bounding box center [146, 166] width 136 height 9
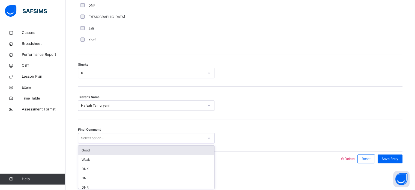
click at [125, 150] on div "Good" at bounding box center [146, 149] width 136 height 9
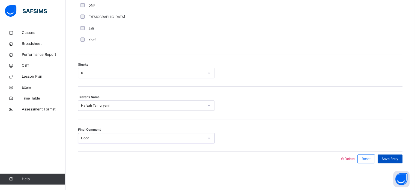
click at [398, 162] on div "Save Entry" at bounding box center [390, 158] width 25 height 9
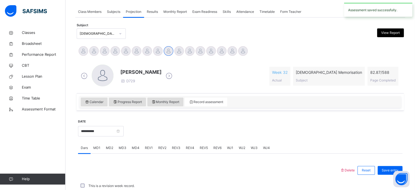
scroll to position [220, 0]
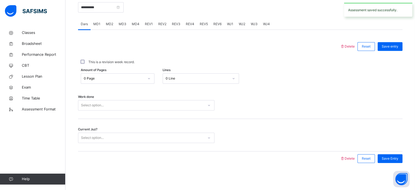
click at [127, 27] on div "MD3" at bounding box center [122, 24] width 13 height 11
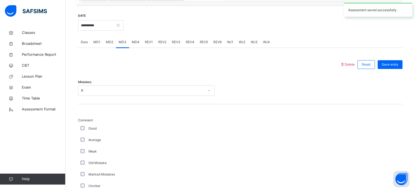
scroll to position [202, 0]
click at [140, 42] on div "MD4" at bounding box center [135, 41] width 13 height 11
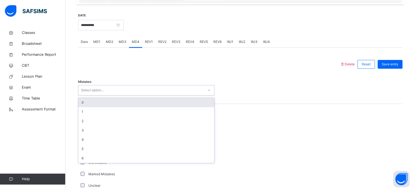
click at [123, 103] on div "0" at bounding box center [146, 102] width 136 height 9
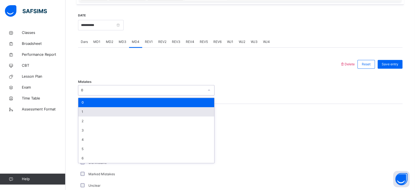
click at [88, 112] on div "1" at bounding box center [146, 111] width 136 height 9
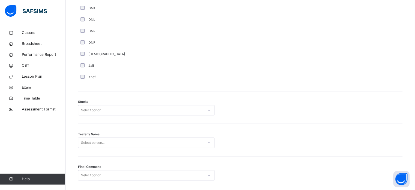
scroll to position [405, 0]
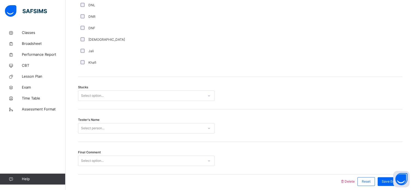
click at [174, 104] on div "Stucks Select option..." at bounding box center [240, 93] width 324 height 32
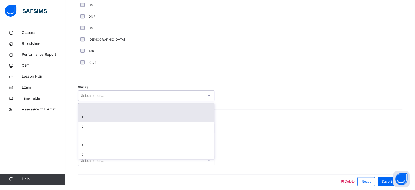
click at [119, 113] on div "1" at bounding box center [146, 116] width 136 height 9
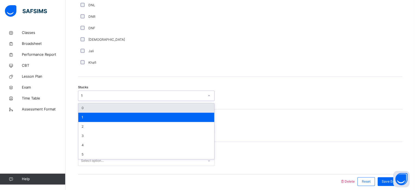
click at [129, 113] on div "1" at bounding box center [146, 116] width 136 height 9
click at [136, 109] on div "0" at bounding box center [146, 107] width 136 height 9
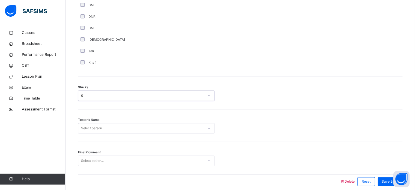
click at [118, 136] on div "Tester's Name Select person..." at bounding box center [240, 125] width 324 height 32
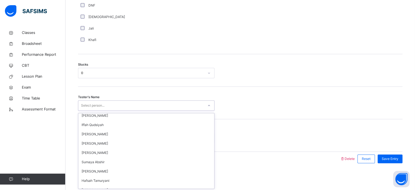
scroll to position [83, 0]
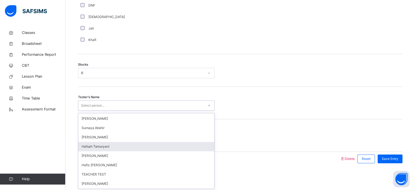
click at [111, 146] on div "Hafsah Tamuryani" at bounding box center [146, 146] width 136 height 9
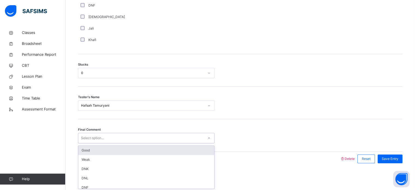
click at [120, 150] on div "Good" at bounding box center [146, 149] width 136 height 9
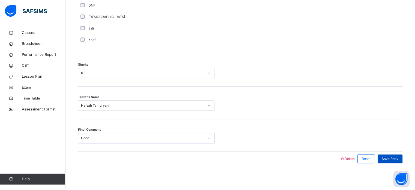
click at [398, 160] on div "Save Entry" at bounding box center [390, 158] width 25 height 9
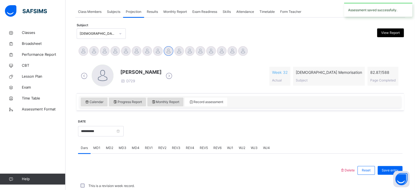
scroll to position [220, 0]
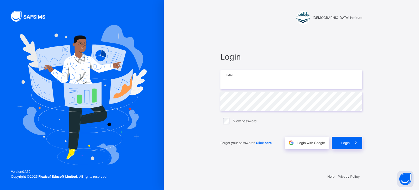
type input "**********"
click at [342, 139] on div "Login" at bounding box center [347, 142] width 31 height 13
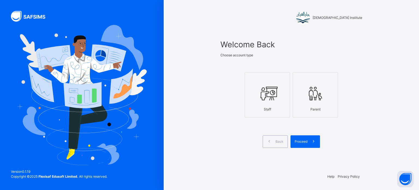
click at [262, 84] on icon at bounding box center [267, 93] width 19 height 20
click at [306, 140] on span "Proceed" at bounding box center [301, 141] width 13 height 5
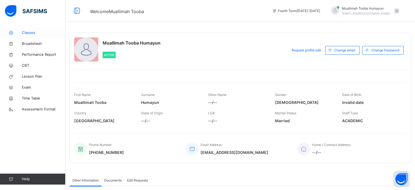
click at [39, 28] on link "Classes" at bounding box center [32, 32] width 65 height 11
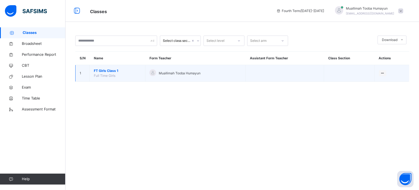
click at [98, 72] on span "FT Girls Class 1" at bounding box center [117, 70] width 47 height 5
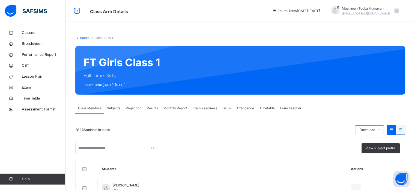
click at [136, 107] on span "Projection" at bounding box center [134, 108] width 16 height 5
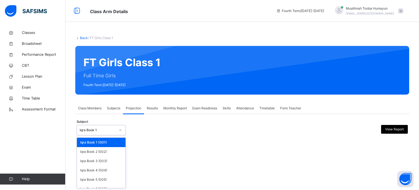
click at [103, 127] on div "Iqra Book 1" at bounding box center [96, 130] width 38 height 8
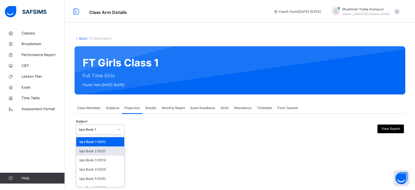
scroll to position [29, 0]
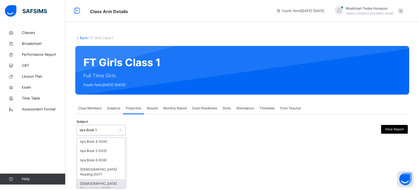
click at [103, 179] on div "[DEMOGRAPHIC_DATA] Memorisation (008)" at bounding box center [101, 186] width 49 height 14
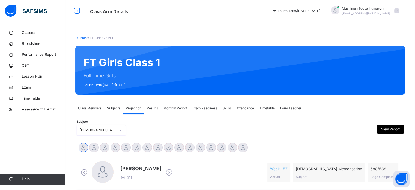
scroll to position [96, 0]
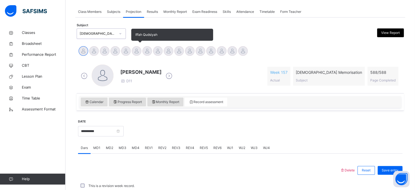
click at [137, 52] on div at bounding box center [137, 51] width 10 height 10
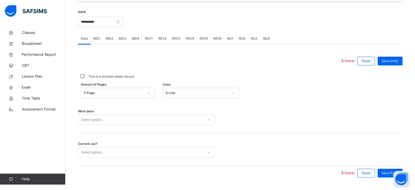
scroll to position [220, 0]
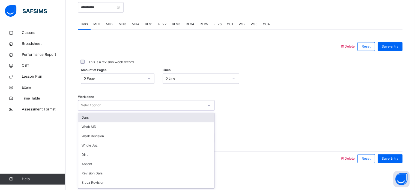
click at [90, 110] on div "option Dars focused, 1 of 14. 14 results available. Use Up and Down to choose o…" at bounding box center [146, 105] width 136 height 10
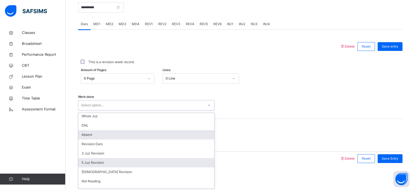
scroll to position [29, 0]
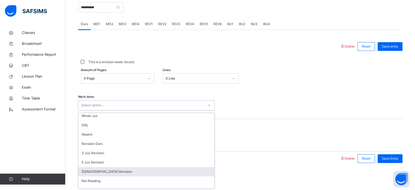
click at [98, 171] on div "[DEMOGRAPHIC_DATA] Revision" at bounding box center [146, 171] width 136 height 9
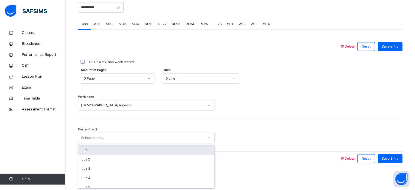
click at [96, 136] on div "Select option..." at bounding box center [92, 137] width 23 height 10
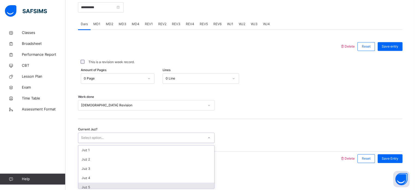
click at [94, 184] on div "Juz 5" at bounding box center [146, 186] width 136 height 9
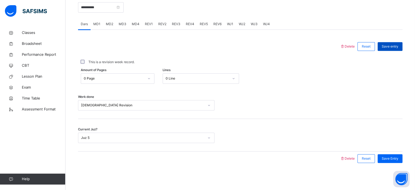
click at [393, 45] on span "Save entry" at bounding box center [390, 46] width 17 height 5
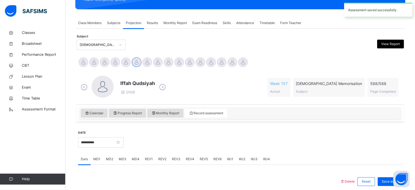
scroll to position [84, 0]
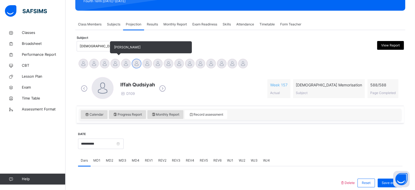
click at [115, 58] on div "[PERSON_NAME]" at bounding box center [115, 64] width 11 height 12
click at [115, 63] on div at bounding box center [115, 64] width 10 height 10
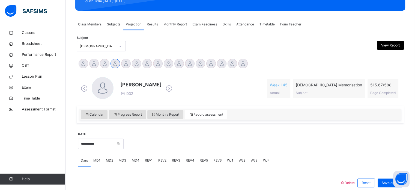
click at [95, 161] on span "MD1" at bounding box center [96, 160] width 7 height 5
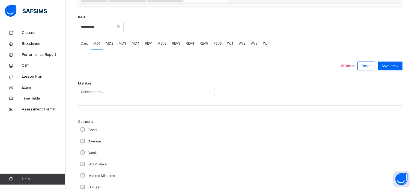
scroll to position [202, 0]
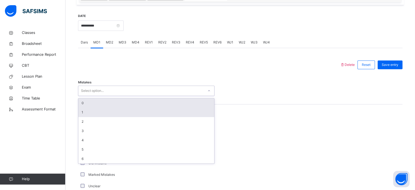
drag, startPoint x: 101, startPoint y: 91, endPoint x: 89, endPoint y: 109, distance: 21.0
click at [89, 96] on div "option 0 focused, 1 of 7. 7 results available. Use Up and Down to choose option…" at bounding box center [146, 90] width 136 height 10
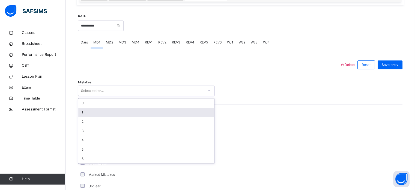
click at [89, 109] on div "1" at bounding box center [146, 111] width 136 height 9
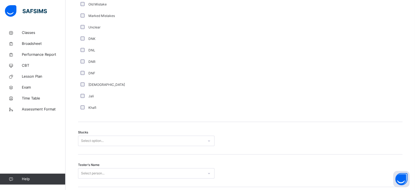
scroll to position [366, 0]
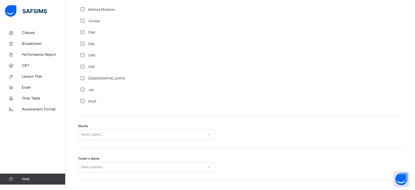
click at [100, 128] on div "Stucks Select option..." at bounding box center [240, 131] width 324 height 32
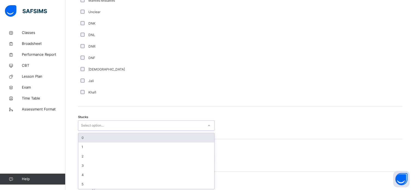
click at [90, 130] on div "option 0 focused, 1 of 6. 6 results available. Use Up and Down to choose option…" at bounding box center [146, 125] width 136 height 10
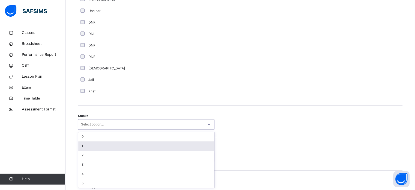
click at [83, 145] on div "1" at bounding box center [146, 145] width 136 height 9
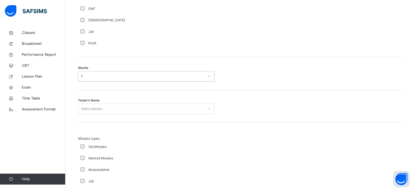
click at [95, 114] on div "Select person..." at bounding box center [146, 108] width 136 height 10
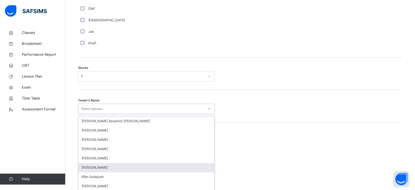
scroll to position [435, 0]
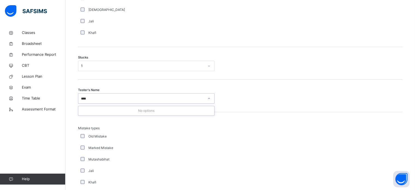
type input "***"
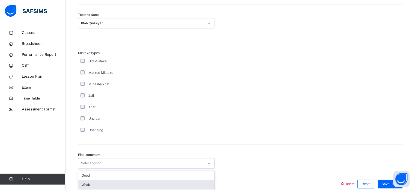
scroll to position [535, 0]
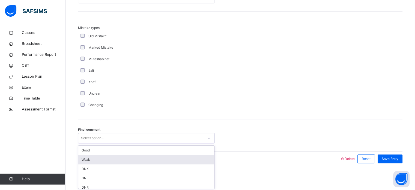
click at [91, 143] on div "option Weak focused, 2 of 6. 6 results available. Use Up and Down to choose opt…" at bounding box center [146, 138] width 136 height 10
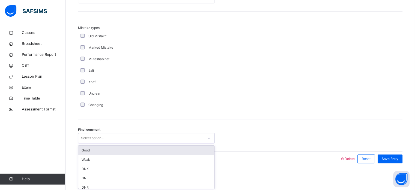
click at [93, 149] on div "Good" at bounding box center [146, 149] width 136 height 9
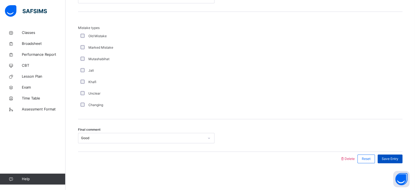
click at [397, 157] on span "Save Entry" at bounding box center [390, 158] width 17 height 5
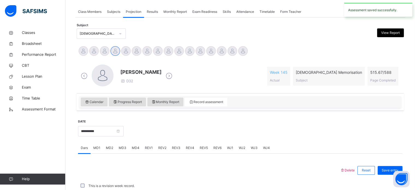
scroll to position [220, 0]
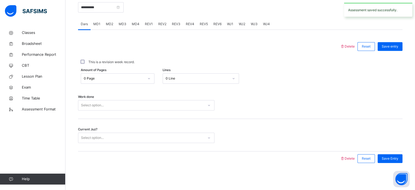
click at [145, 23] on span "REV1" at bounding box center [149, 24] width 8 height 5
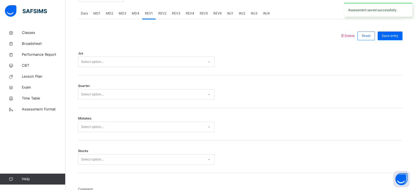
scroll to position [230, 0]
click at [115, 61] on div "Select option..." at bounding box center [140, 62] width 125 height 8
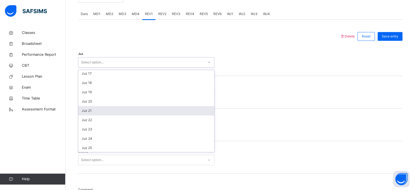
scroll to position [150, 0]
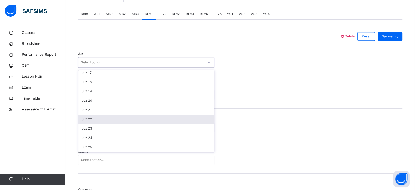
click at [106, 119] on div "Juz 22" at bounding box center [146, 118] width 136 height 9
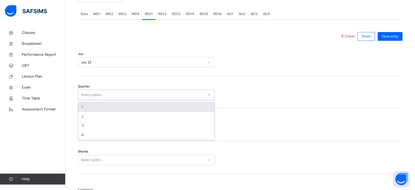
click at [103, 93] on div "Select option..." at bounding box center [92, 94] width 23 height 10
click at [94, 110] on div "1" at bounding box center [146, 106] width 136 height 9
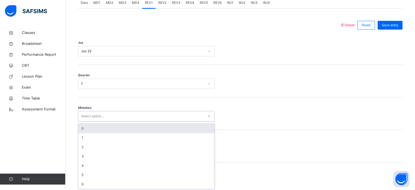
click at [89, 121] on div "option 0 focused, 1 of 7. 7 results available. Use Up and Down to choose option…" at bounding box center [146, 116] width 136 height 10
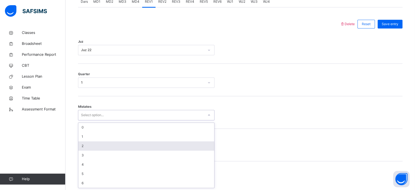
click at [99, 147] on div "2" at bounding box center [146, 145] width 136 height 9
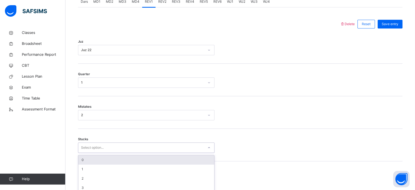
scroll to position [265, 0]
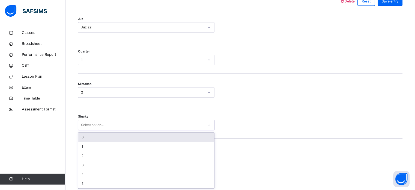
click at [94, 130] on div "option 0 focused, 1 of 6. 6 results available. Use Up and Down to choose option…" at bounding box center [146, 124] width 136 height 10
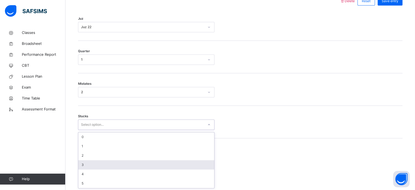
click at [89, 164] on div "3" at bounding box center [146, 164] width 136 height 9
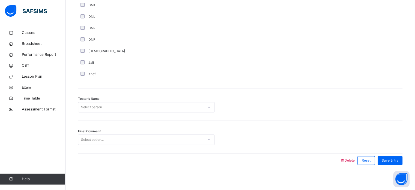
scroll to position [493, 0]
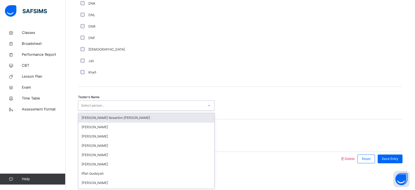
click at [121, 104] on div "Select person..." at bounding box center [140, 105] width 125 height 8
type input "***"
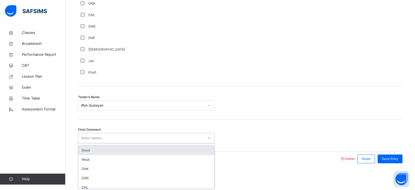
click at [127, 134] on div "Select option..." at bounding box center [140, 138] width 125 height 8
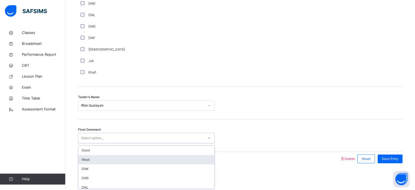
click at [104, 160] on div "Weak" at bounding box center [146, 159] width 136 height 9
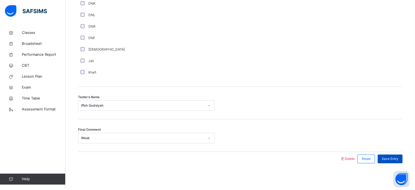
click at [398, 156] on span "Save Entry" at bounding box center [390, 158] width 17 height 5
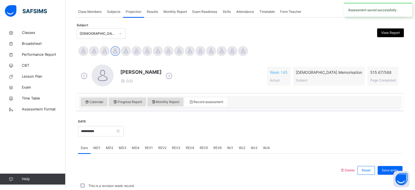
scroll to position [220, 0]
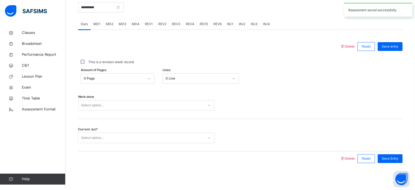
click at [162, 22] on span "REV2" at bounding box center [162, 24] width 8 height 5
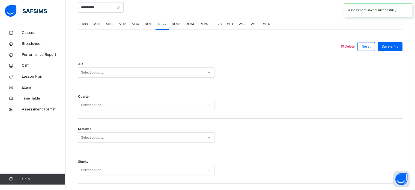
scroll to position [493, 0]
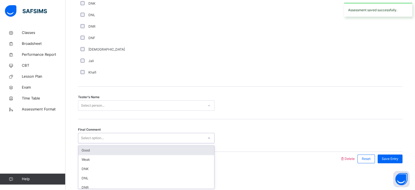
click at [100, 135] on div "Select option..." at bounding box center [92, 138] width 23 height 10
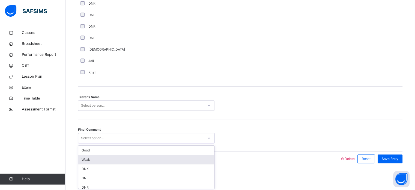
click at [98, 157] on div "Weak" at bounding box center [146, 159] width 136 height 9
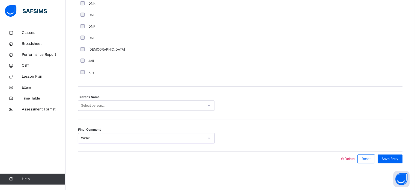
click at [106, 104] on div "Select person..." at bounding box center [140, 105] width 125 height 8
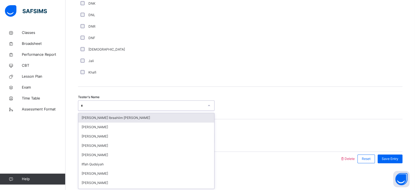
type input "***"
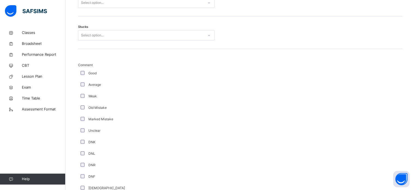
scroll to position [353, 0]
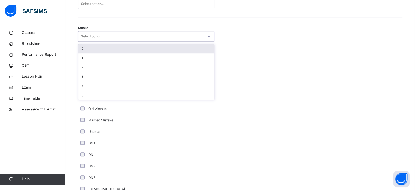
click at [117, 32] on div "Select option..." at bounding box center [140, 36] width 125 height 8
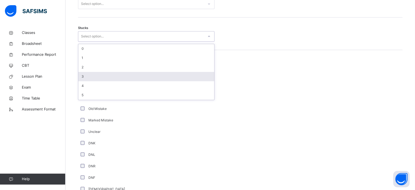
click at [102, 76] on div "3" at bounding box center [146, 76] width 136 height 9
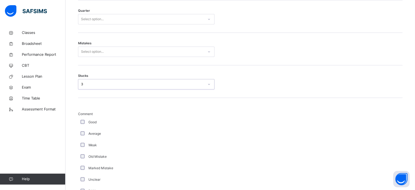
scroll to position [305, 0]
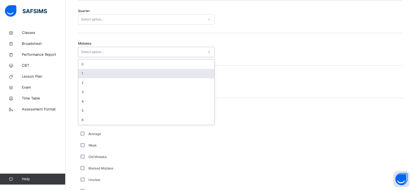
drag, startPoint x: 92, startPoint y: 50, endPoint x: 85, endPoint y: 76, distance: 26.3
click at [85, 57] on div "option 1 focused, 2 of 7. 7 results available. Use Up and Down to choose option…" at bounding box center [146, 52] width 136 height 10
click at [85, 76] on div "1" at bounding box center [146, 73] width 136 height 9
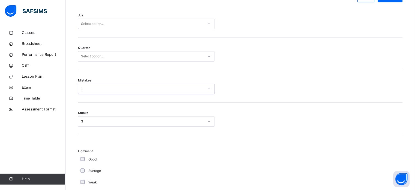
scroll to position [268, 0]
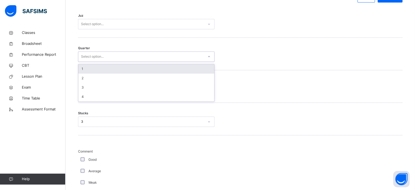
click at [94, 53] on div "Select option..." at bounding box center [92, 56] width 23 height 10
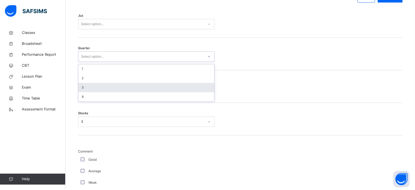
click at [95, 89] on div "3" at bounding box center [146, 87] width 136 height 9
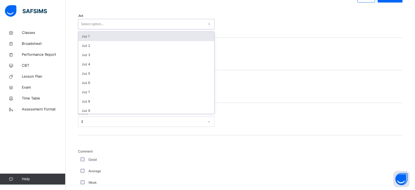
click at [112, 23] on div "Select option..." at bounding box center [140, 24] width 125 height 8
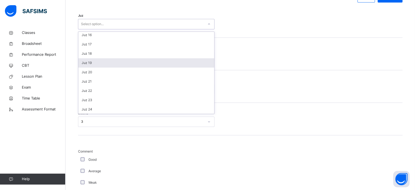
scroll to position [141, 0]
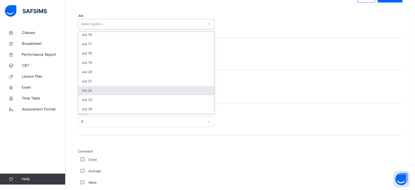
click at [105, 86] on div "Juz 22" at bounding box center [146, 90] width 136 height 9
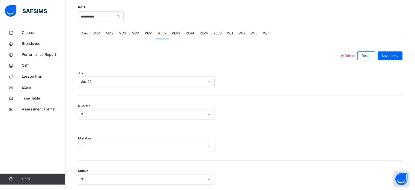
scroll to position [210, 0]
click at [393, 54] on span "Save entry" at bounding box center [390, 56] width 17 height 5
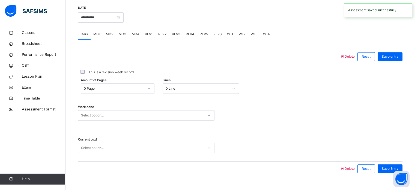
click at [172, 32] on span "REV3" at bounding box center [176, 34] width 8 height 5
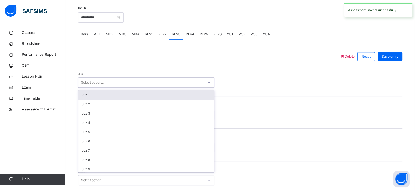
click at [101, 78] on div "Select option..." at bounding box center [92, 82] width 23 height 10
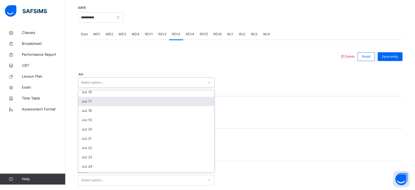
scroll to position [143, 0]
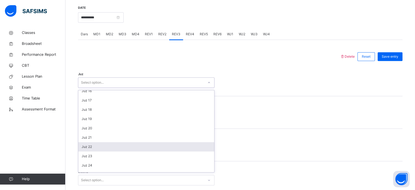
click at [95, 148] on div "Juz 22" at bounding box center [146, 146] width 136 height 9
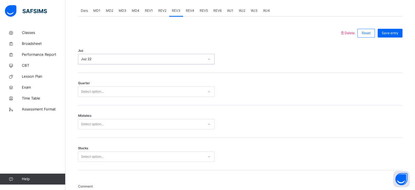
scroll to position [234, 0]
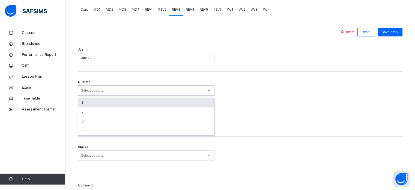
click at [110, 89] on div "Select option..." at bounding box center [140, 90] width 125 height 8
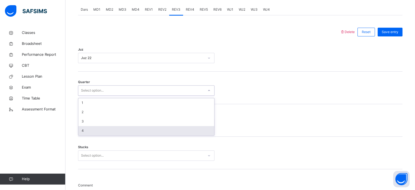
click at [87, 131] on div "4" at bounding box center [146, 130] width 136 height 9
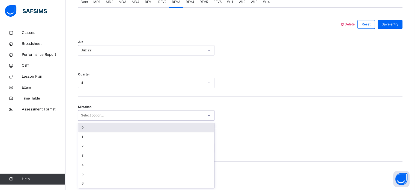
click at [100, 119] on div "Select option..." at bounding box center [146, 115] width 136 height 10
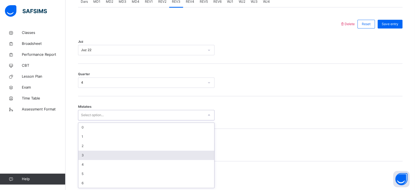
click at [94, 153] on div "3" at bounding box center [146, 154] width 136 height 9
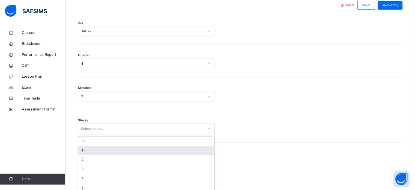
click at [102, 134] on div "option 1 focused, 2 of 6. 6 results available. Use Up and Down to choose option…" at bounding box center [146, 128] width 136 height 10
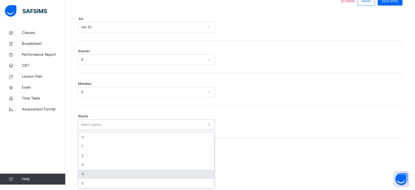
click at [98, 172] on div "4" at bounding box center [146, 173] width 136 height 9
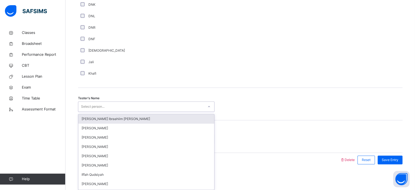
scroll to position [493, 0]
click at [104, 104] on div "Select person..." at bounding box center [92, 105] width 23 height 10
type input "***"
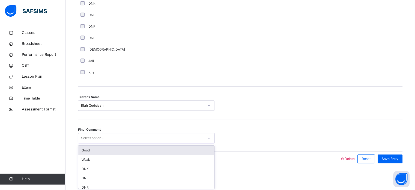
click at [104, 134] on div "Select option..." at bounding box center [92, 138] width 23 height 10
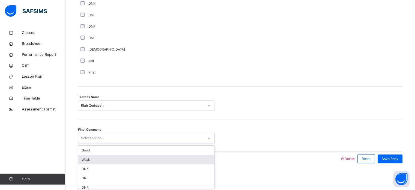
click at [103, 159] on div "Weak" at bounding box center [146, 159] width 136 height 9
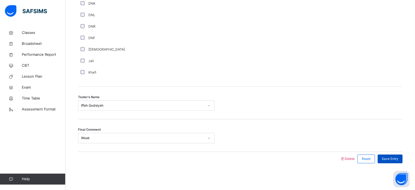
click at [398, 159] on span "Save Entry" at bounding box center [390, 158] width 17 height 5
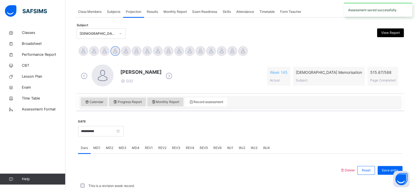
scroll to position [220, 0]
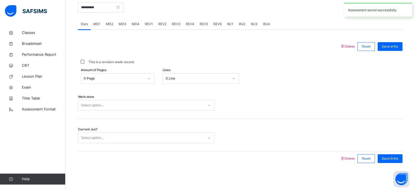
click at [160, 23] on span "REV2" at bounding box center [162, 24] width 8 height 5
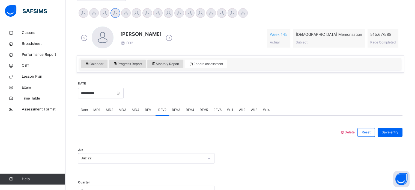
scroll to position [134, 0]
click at [398, 133] on span "Save entry" at bounding box center [390, 132] width 17 height 5
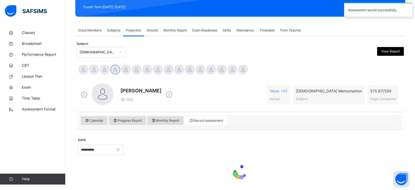
scroll to position [79, 0]
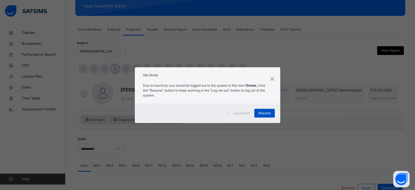
click at [268, 113] on span "Resume" at bounding box center [264, 112] width 12 height 5
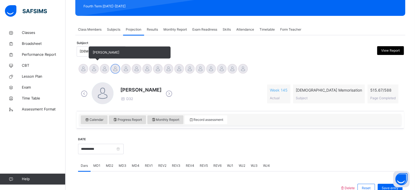
click at [94, 67] on div at bounding box center [94, 69] width 10 height 10
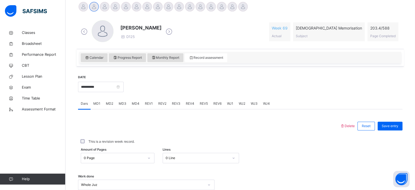
scroll to position [145, 0]
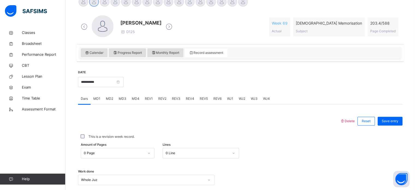
click at [226, 102] on div "WJ1" at bounding box center [230, 98] width 12 height 11
click at [254, 98] on span "WJ3" at bounding box center [254, 98] width 7 height 5
click at [265, 99] on span "WJ4" at bounding box center [266, 98] width 7 height 5
click at [82, 96] on span "Dars" at bounding box center [84, 98] width 7 height 5
click at [123, 103] on div "MD3" at bounding box center [122, 98] width 13 height 11
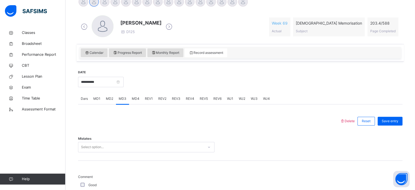
click at [129, 98] on div "MD4" at bounding box center [135, 98] width 13 height 11
click at [147, 100] on span "REV1" at bounding box center [149, 98] width 8 height 5
click at [156, 99] on div "REV2" at bounding box center [163, 98] width 14 height 11
click at [170, 99] on div "REV3" at bounding box center [176, 98] width 14 height 11
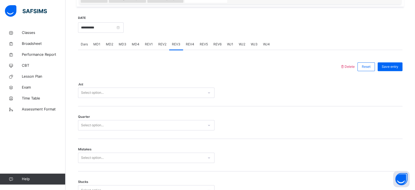
scroll to position [200, 0]
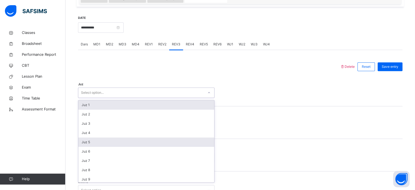
click at [86, 141] on div "Juz 5" at bounding box center [146, 141] width 136 height 9
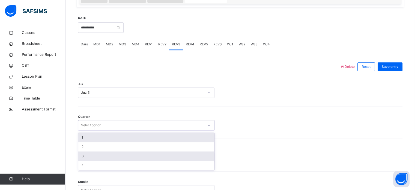
click at [84, 156] on div "3" at bounding box center [146, 155] width 136 height 9
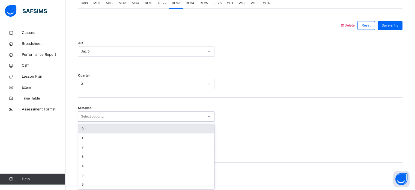
scroll to position [242, 0]
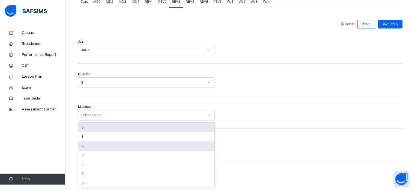
click at [82, 146] on div "2" at bounding box center [146, 145] width 136 height 9
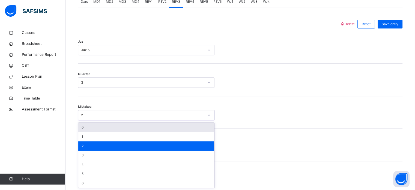
click at [82, 123] on div "0" at bounding box center [146, 126] width 136 height 9
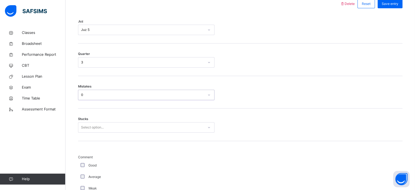
scroll to position [265, 0]
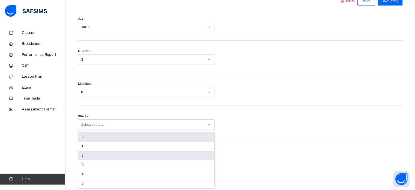
click at [81, 156] on div "2" at bounding box center [146, 155] width 136 height 9
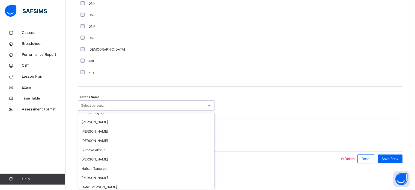
scroll to position [64, 0]
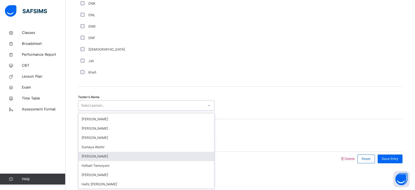
click at [88, 154] on div "[PERSON_NAME]" at bounding box center [146, 155] width 136 height 9
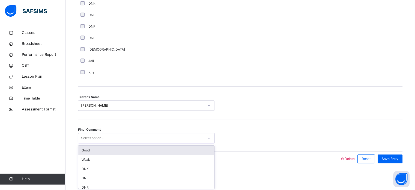
click at [82, 151] on div "Good" at bounding box center [146, 149] width 136 height 9
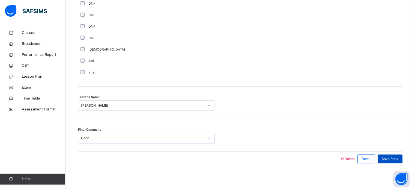
click at [393, 154] on div "Save Entry" at bounding box center [390, 158] width 25 height 9
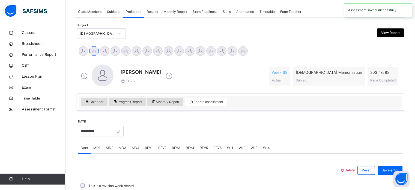
scroll to position [220, 0]
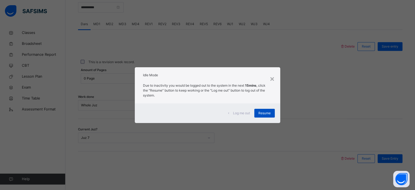
click at [266, 109] on div "Resume" at bounding box center [264, 113] width 20 height 9
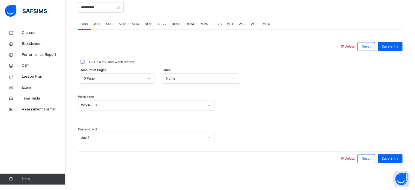
click at [268, 108] on div "Work done Whole Juz" at bounding box center [240, 105] width 324 height 10
